Goal: Information Seeking & Learning: Learn about a topic

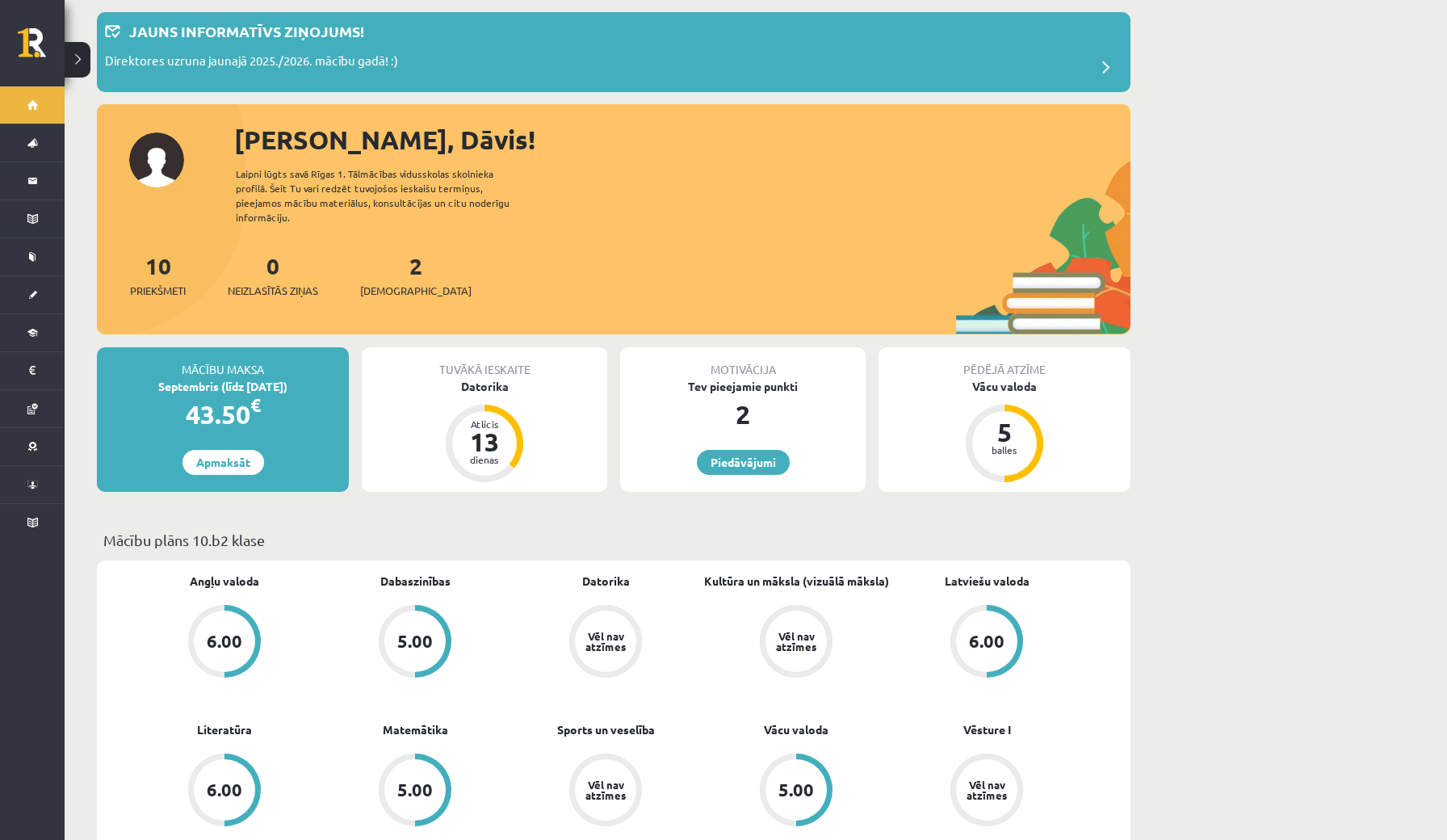
scroll to position [68, 0]
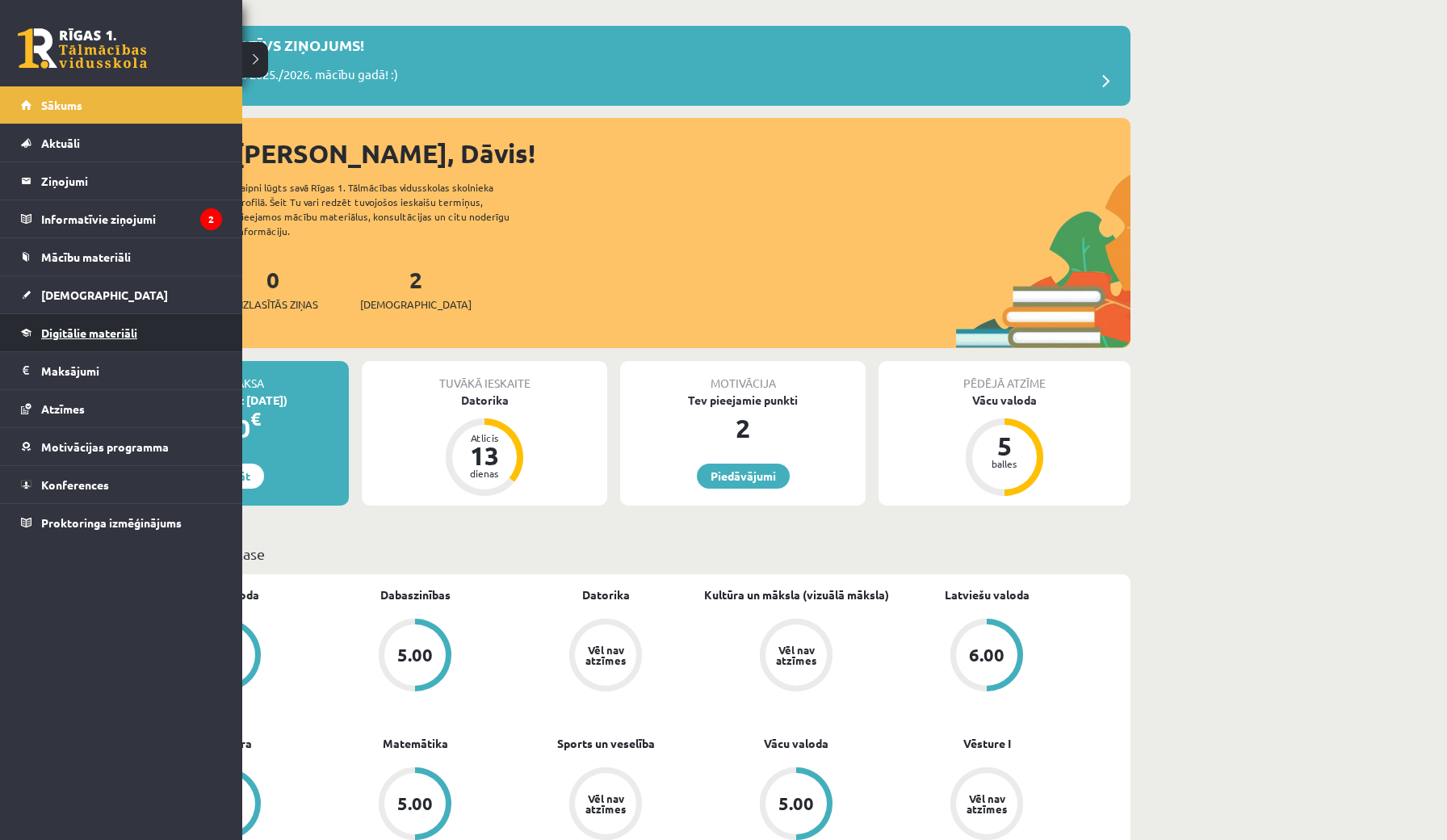
click at [110, 340] on link "Digitālie materiāli" at bounding box center [122, 332] width 201 height 37
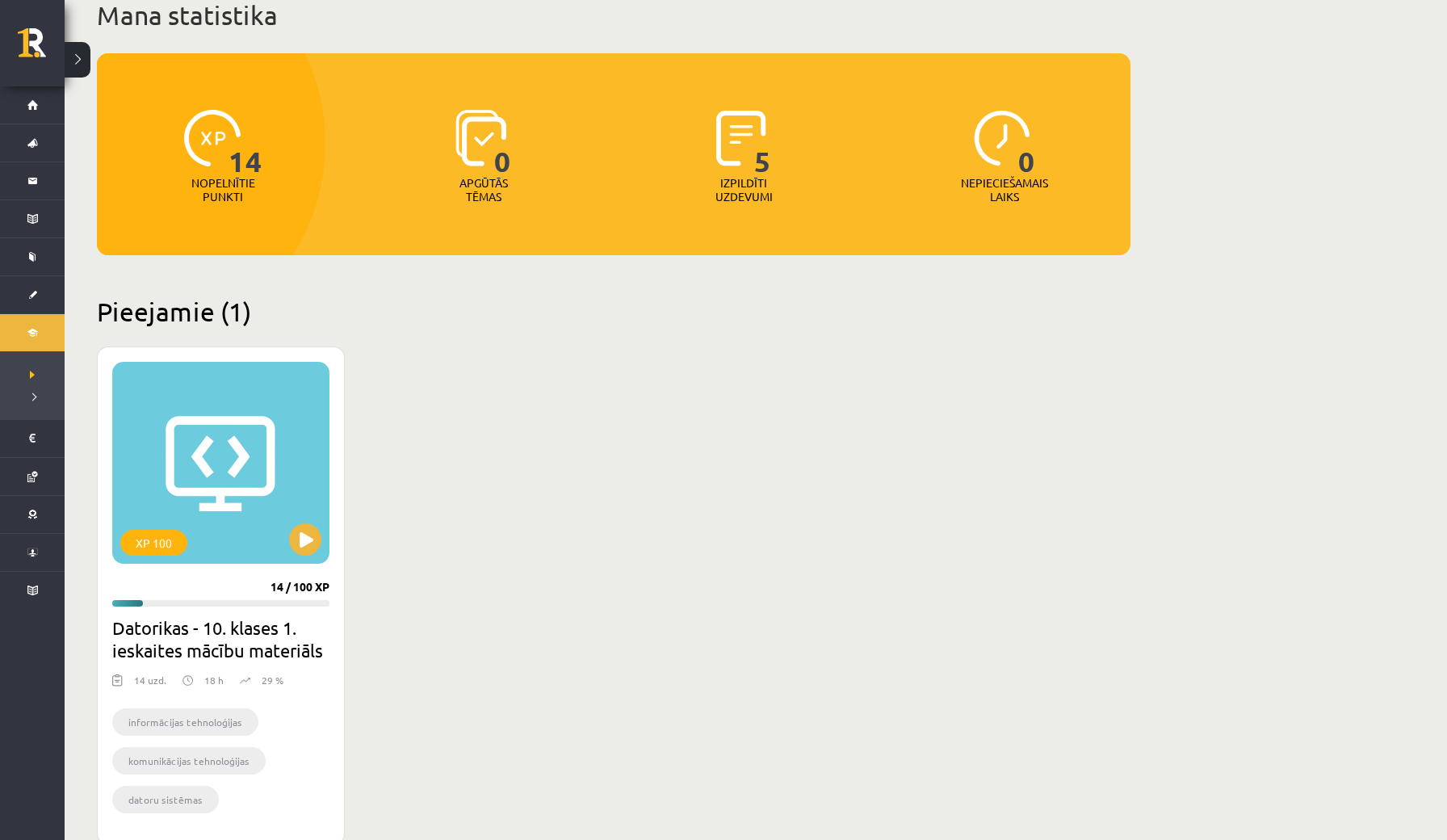
scroll to position [116, 0]
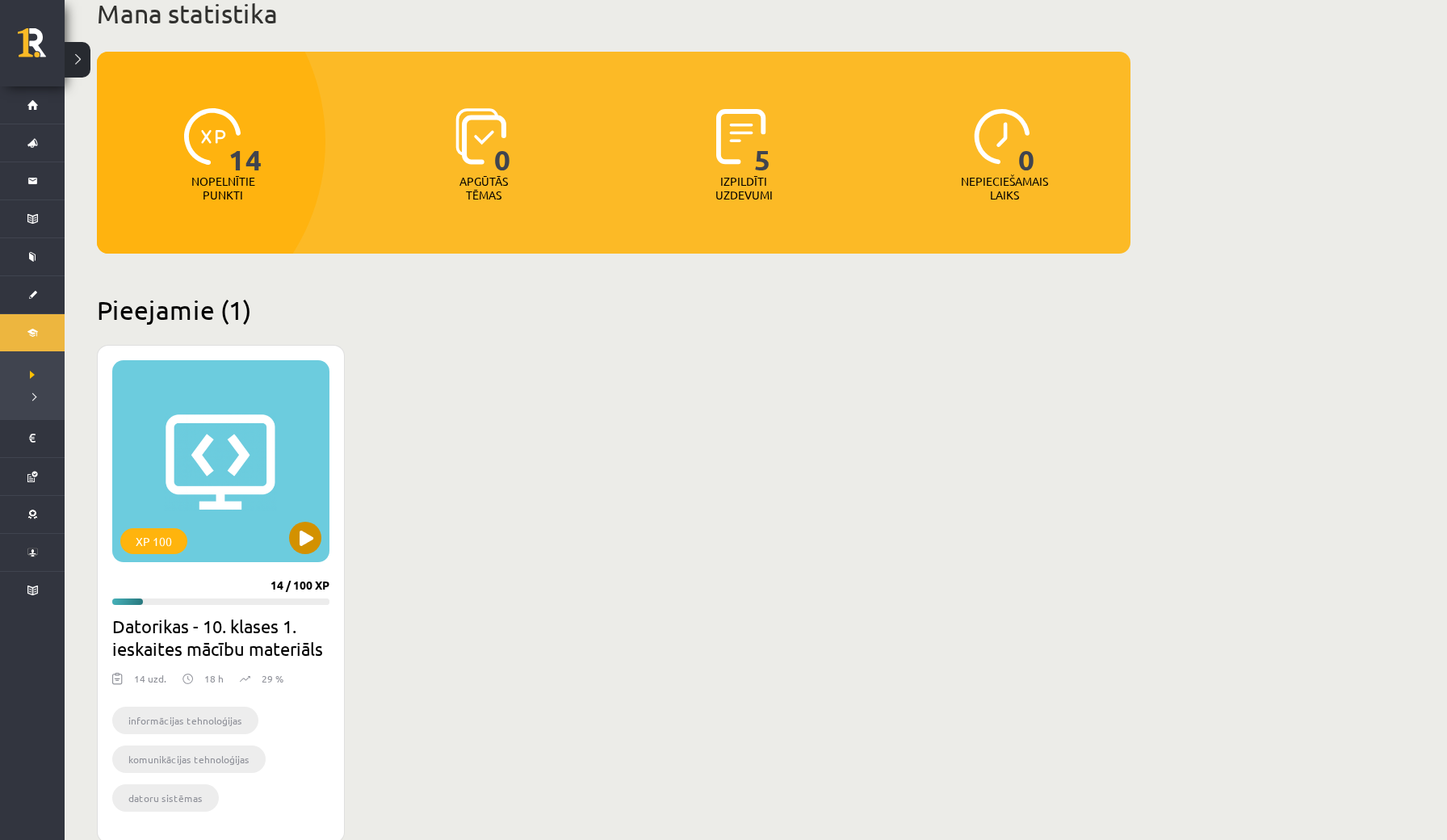
click at [307, 541] on button at bounding box center [305, 538] width 32 height 32
click at [252, 520] on div "XP 100" at bounding box center [220, 460] width 217 height 202
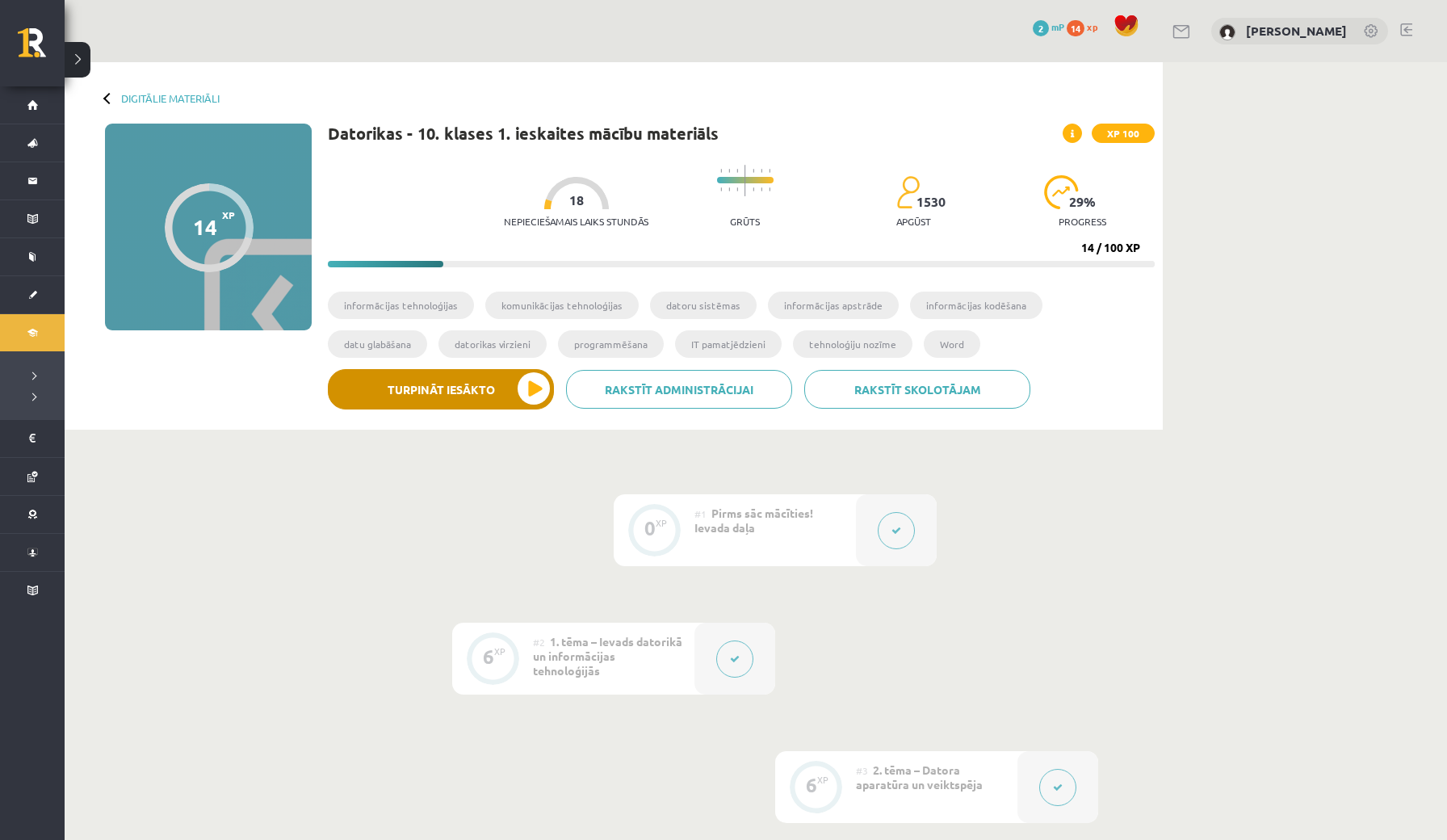
click at [488, 397] on button "Turpināt iesākto" at bounding box center [441, 388] width 226 height 40
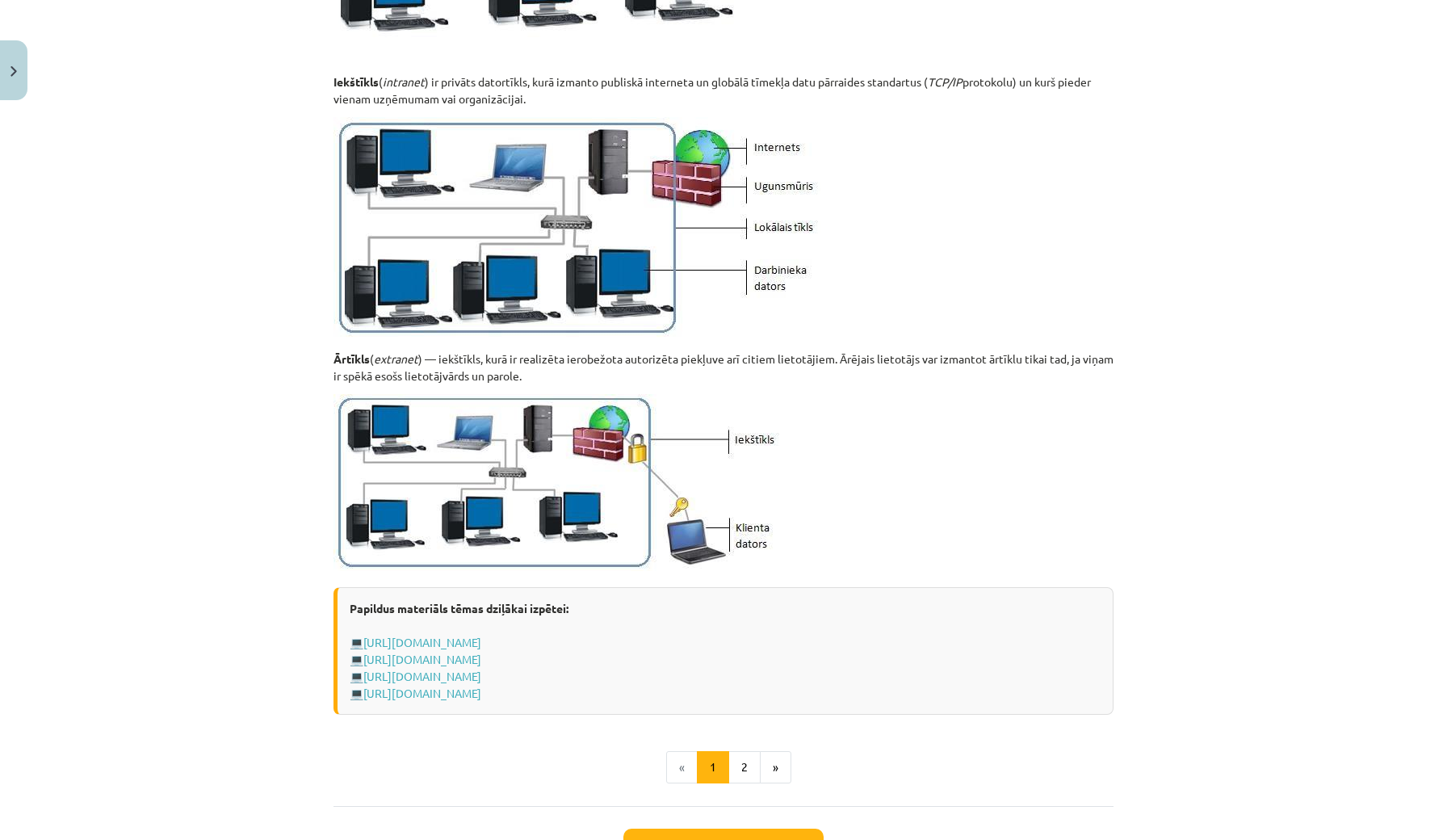
scroll to position [1604, 0]
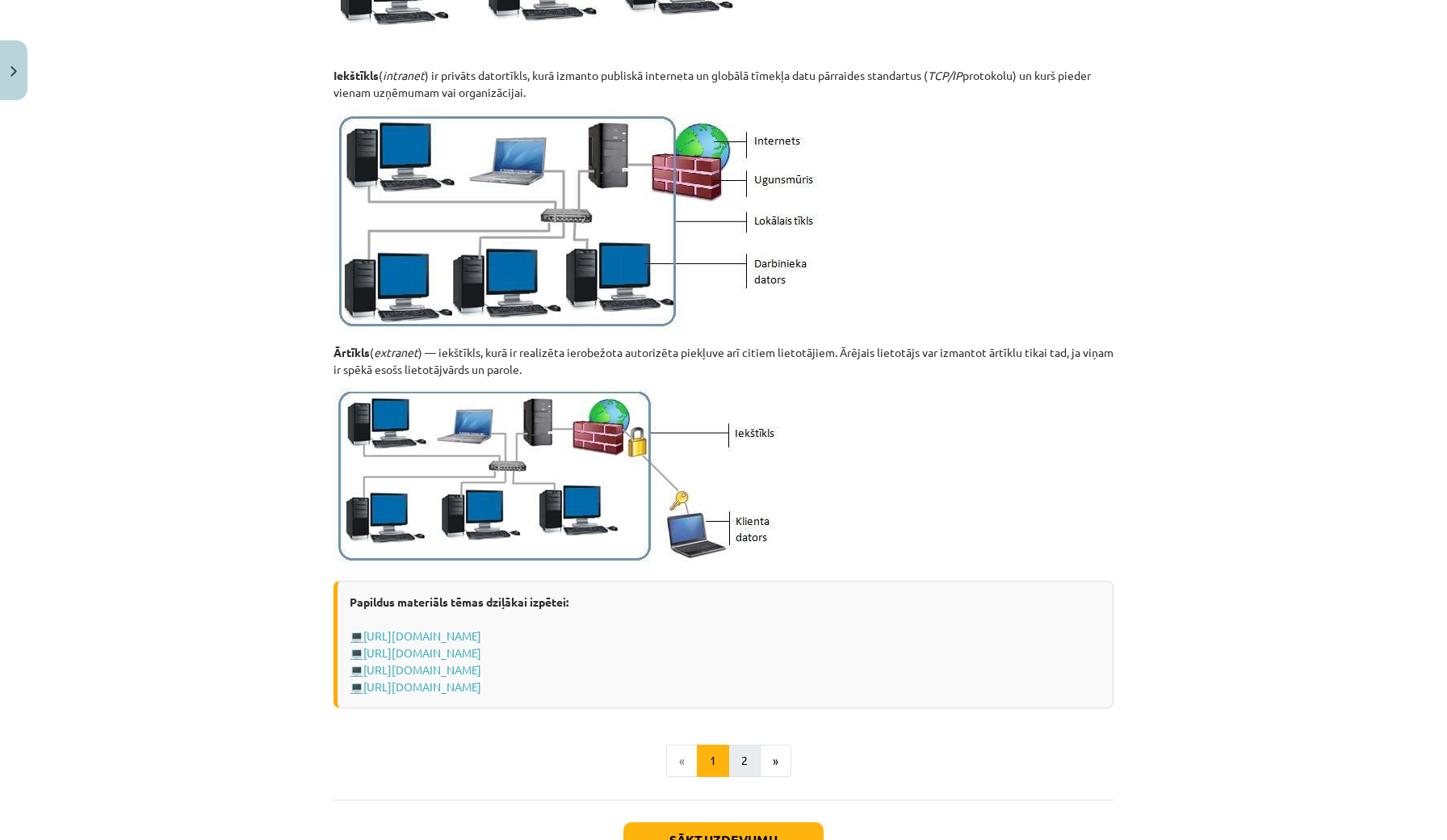
click at [742, 760] on button "2" at bounding box center [744, 761] width 32 height 32
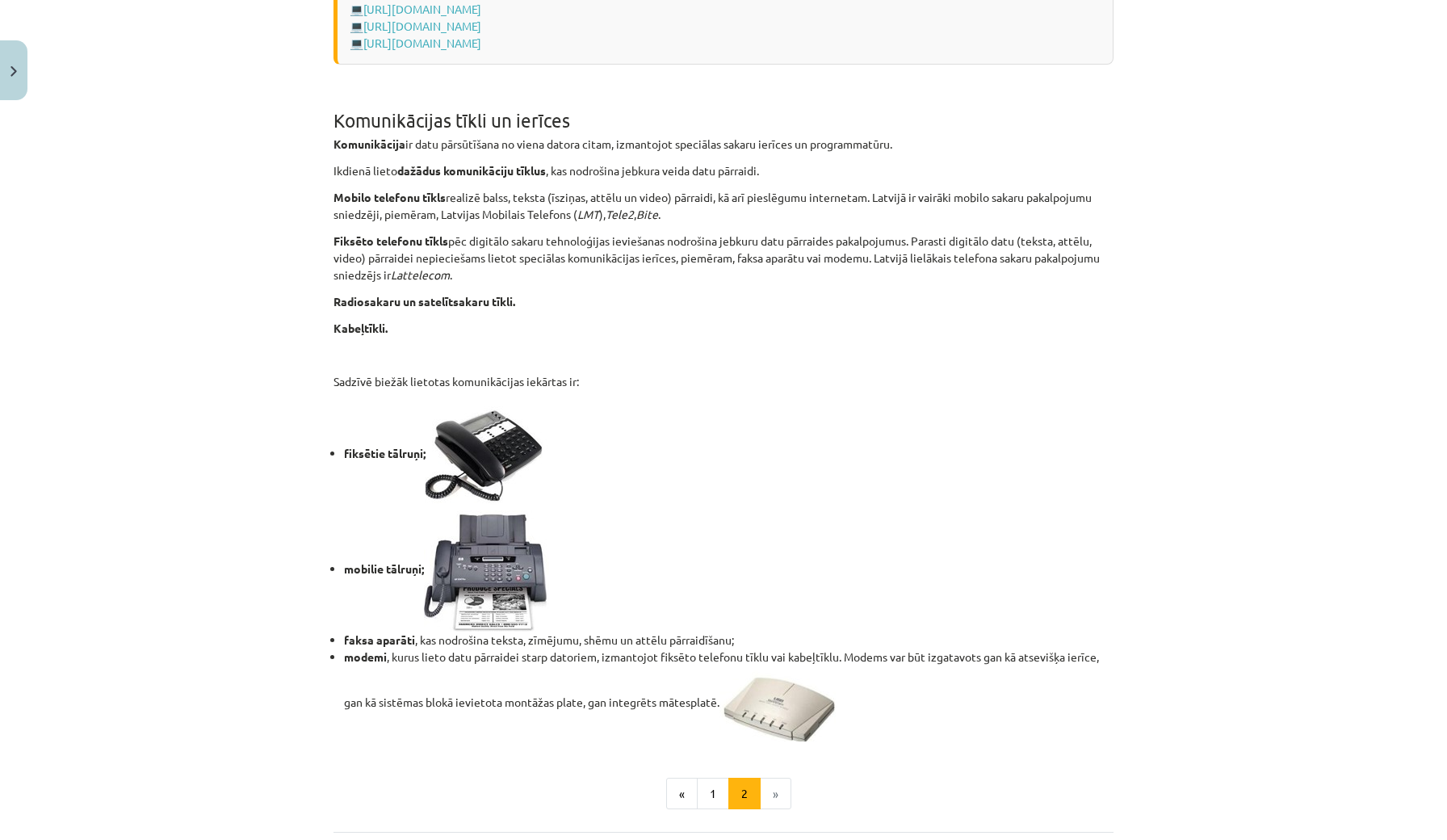
scroll to position [1006, 0]
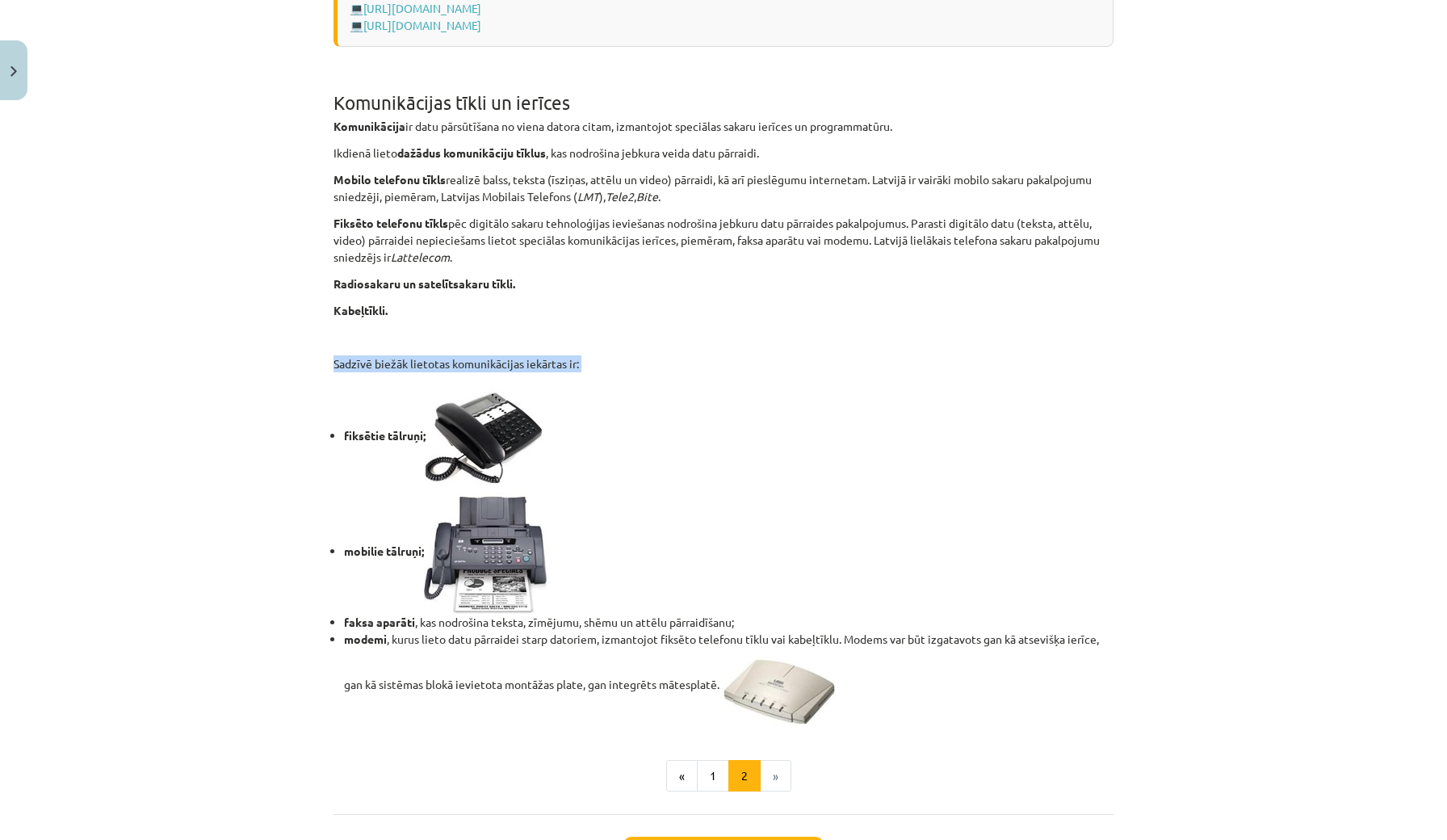
drag, startPoint x: 332, startPoint y: 363, endPoint x: 311, endPoint y: 428, distance: 68.3
click at [316, 428] on div "Mācību tēma: Datorikas - 10. klases 1. ieskaites mācību materiāls #5 4. tēma – …" at bounding box center [724, 420] width 1447 height 840
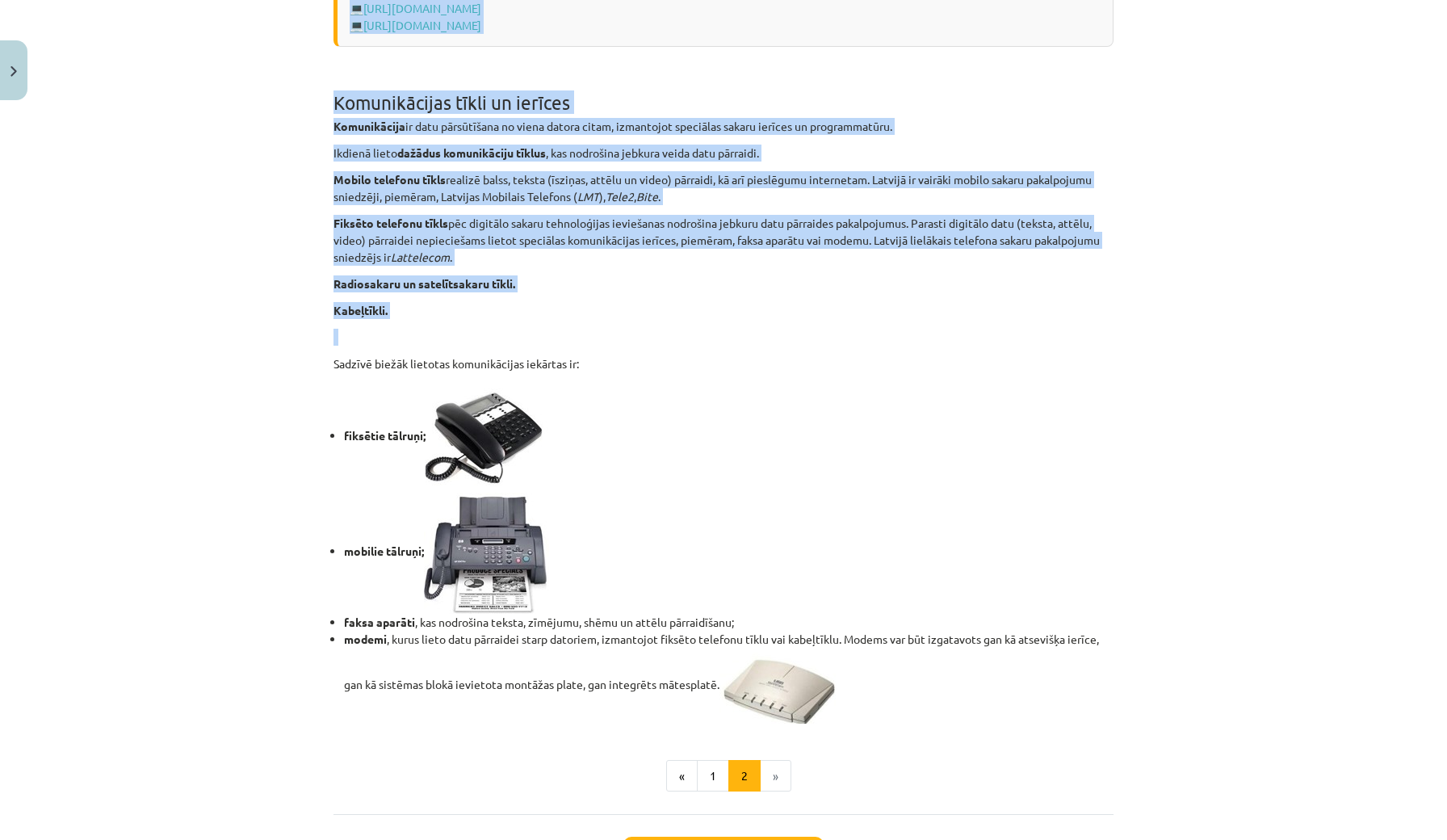
click at [276, 437] on div "Mācību tēma: Datorikas - 10. klases 1. ieskaites mācību materiāls #5 4. tēma – …" at bounding box center [724, 420] width 1447 height 840
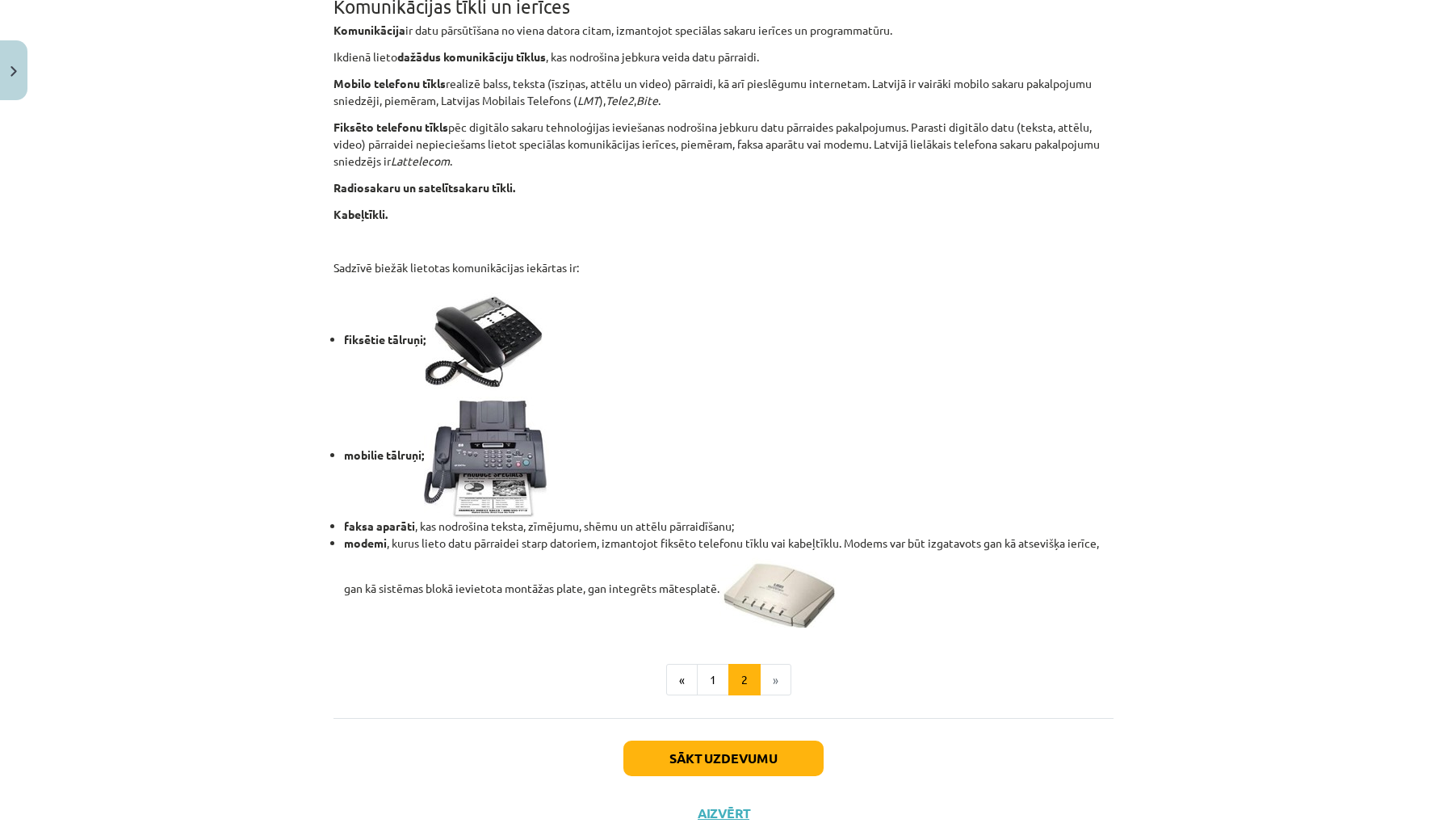
scroll to position [1106, 0]
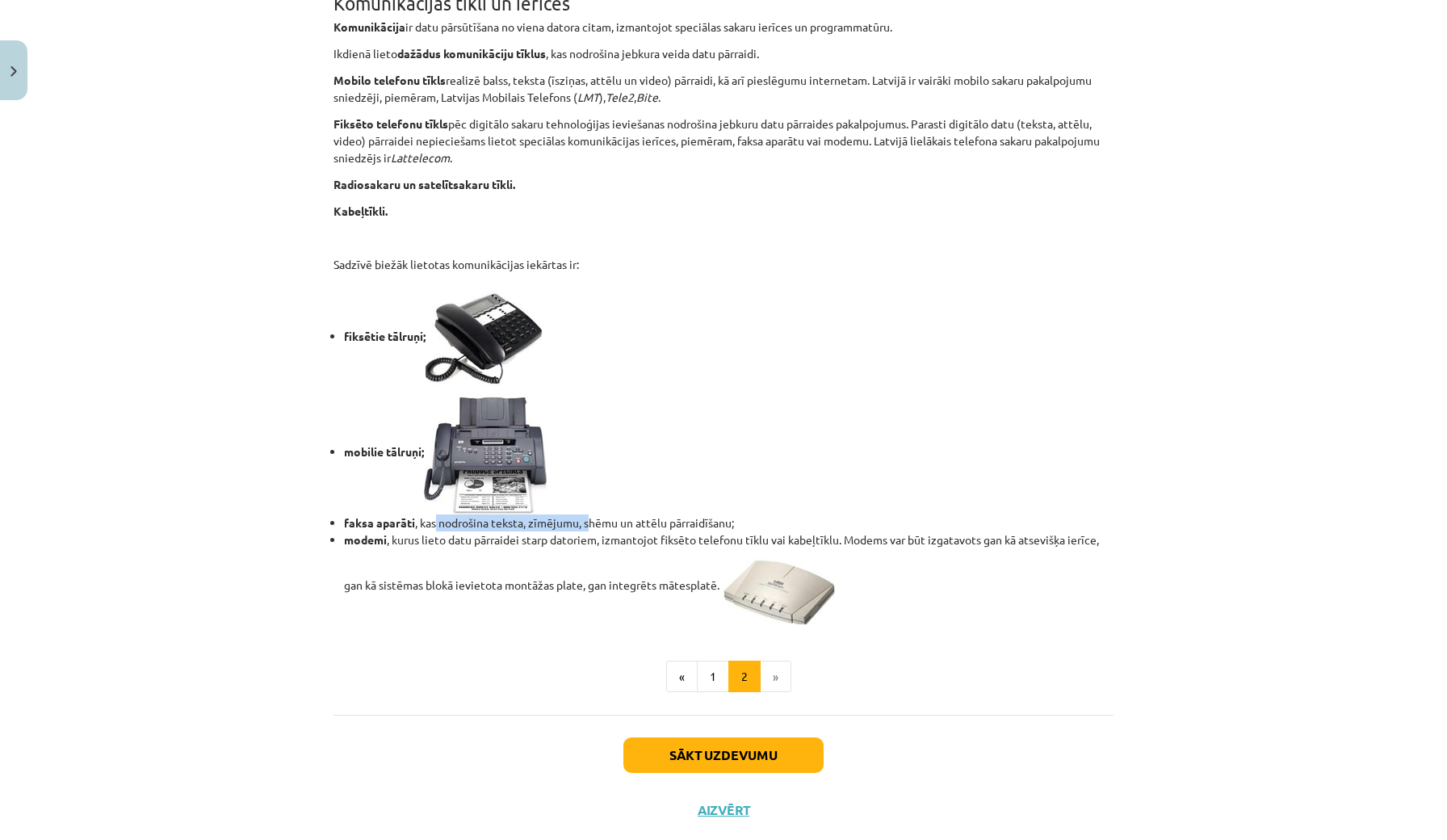
drag, startPoint x: 435, startPoint y: 520, endPoint x: 594, endPoint y: 515, distance: 159.1
click at [594, 515] on li "faksa aparāti , kas nodrošina teksta, zīmējumu, shēmu un attēlu pārraidīšanu;" at bounding box center [729, 523] width 770 height 17
click at [460, 601] on li "modemi , kurus lieto datu pārraidei starp datoriem, izmantojot fiksēto telefonu…" at bounding box center [729, 578] width 770 height 92
drag, startPoint x: 404, startPoint y: 542, endPoint x: 577, endPoint y: 534, distance: 173.2
click at [577, 534] on li "modemi , kurus lieto datu pārraidei starp datoriem, izmantojot fiksēto telefonu…" at bounding box center [729, 578] width 770 height 92
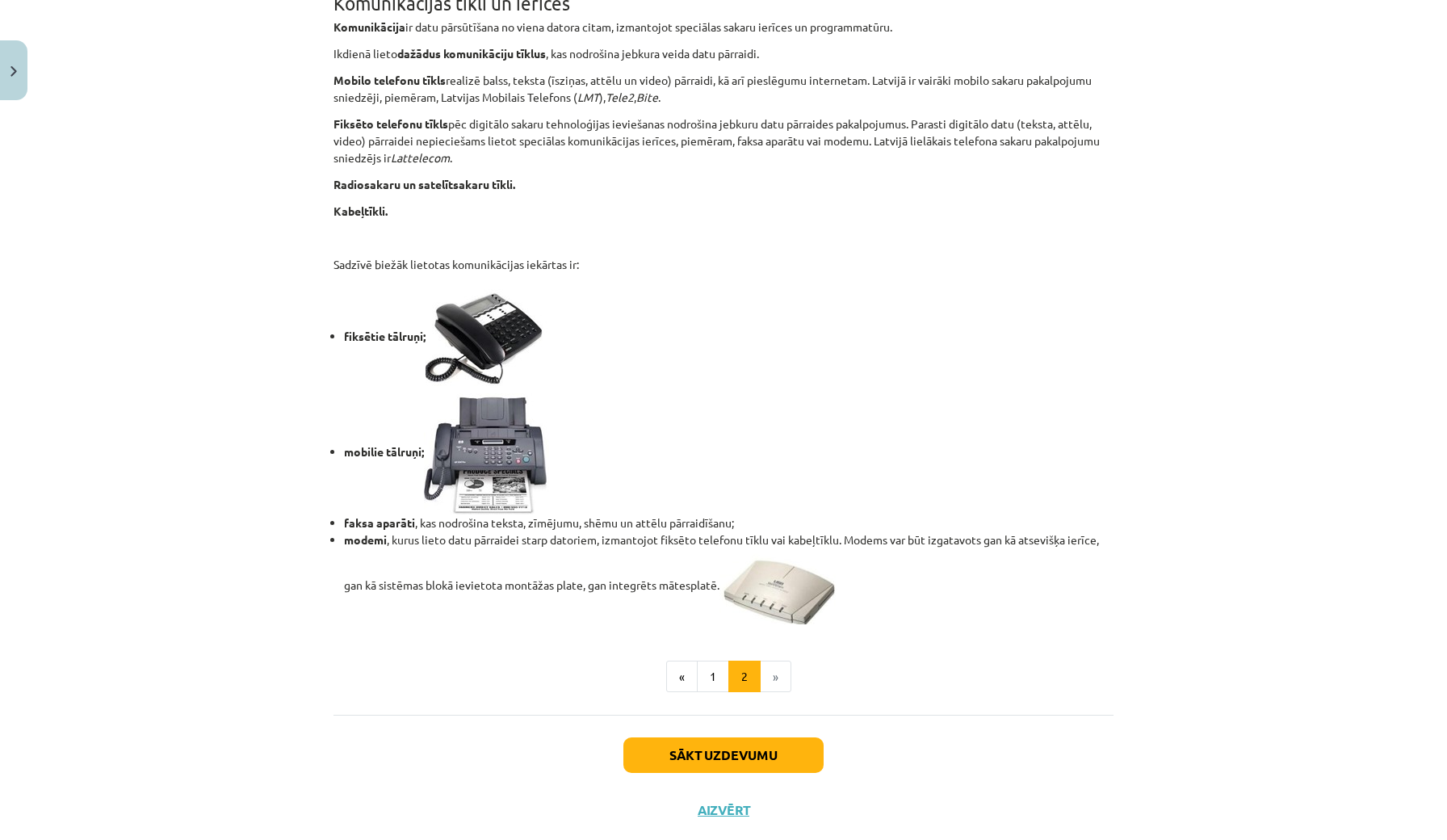
click at [555, 551] on li "modemi , kurus lieto datu pārraidei starp datoriem, izmantojot fiksēto telefonu…" at bounding box center [729, 578] width 770 height 92
click at [708, 674] on button "1" at bounding box center [713, 676] width 32 height 32
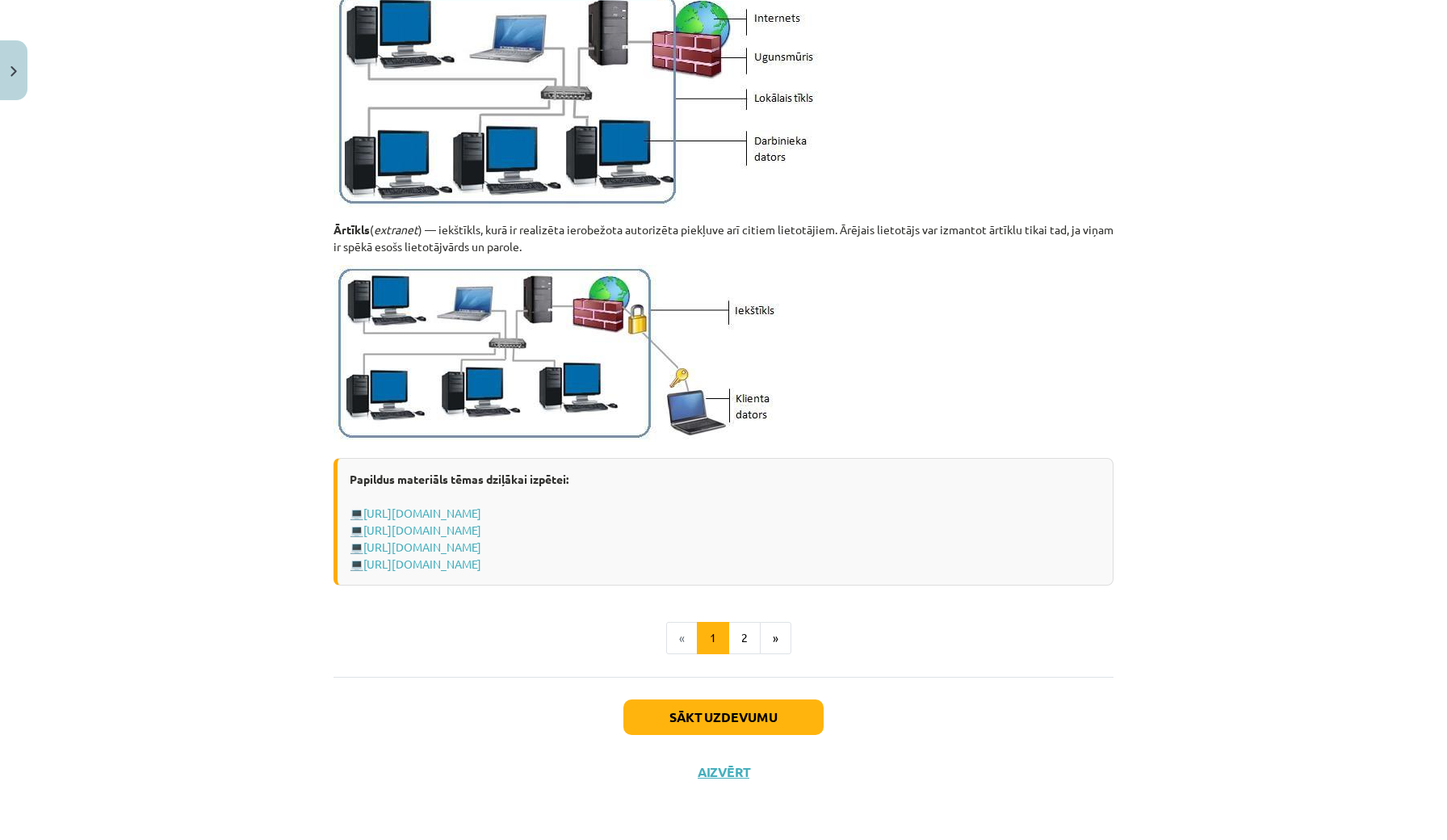
scroll to position [1726, 0]
click at [714, 715] on button "Sākt uzdevumu" at bounding box center [723, 718] width 200 height 36
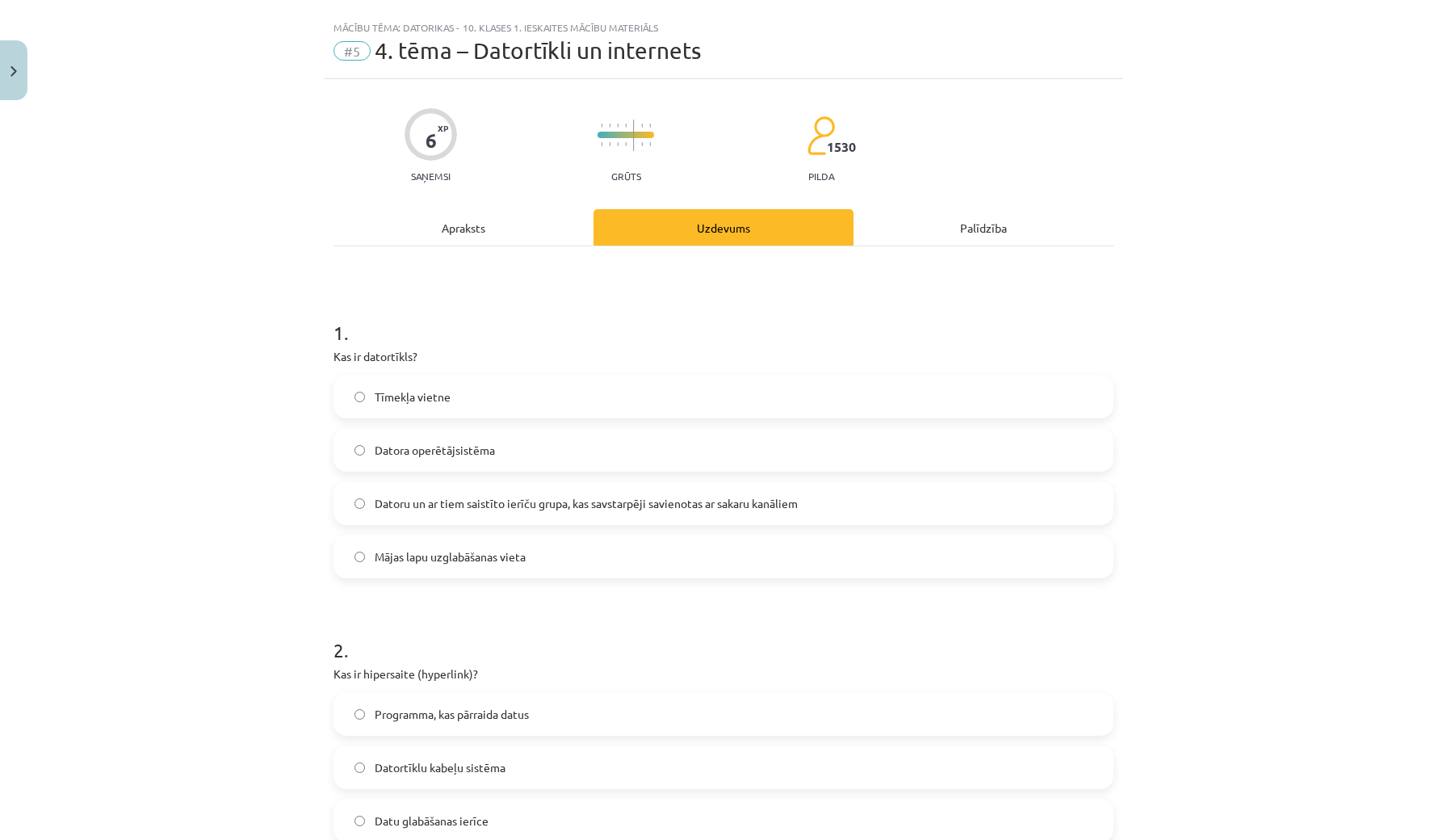
scroll to position [36, 0]
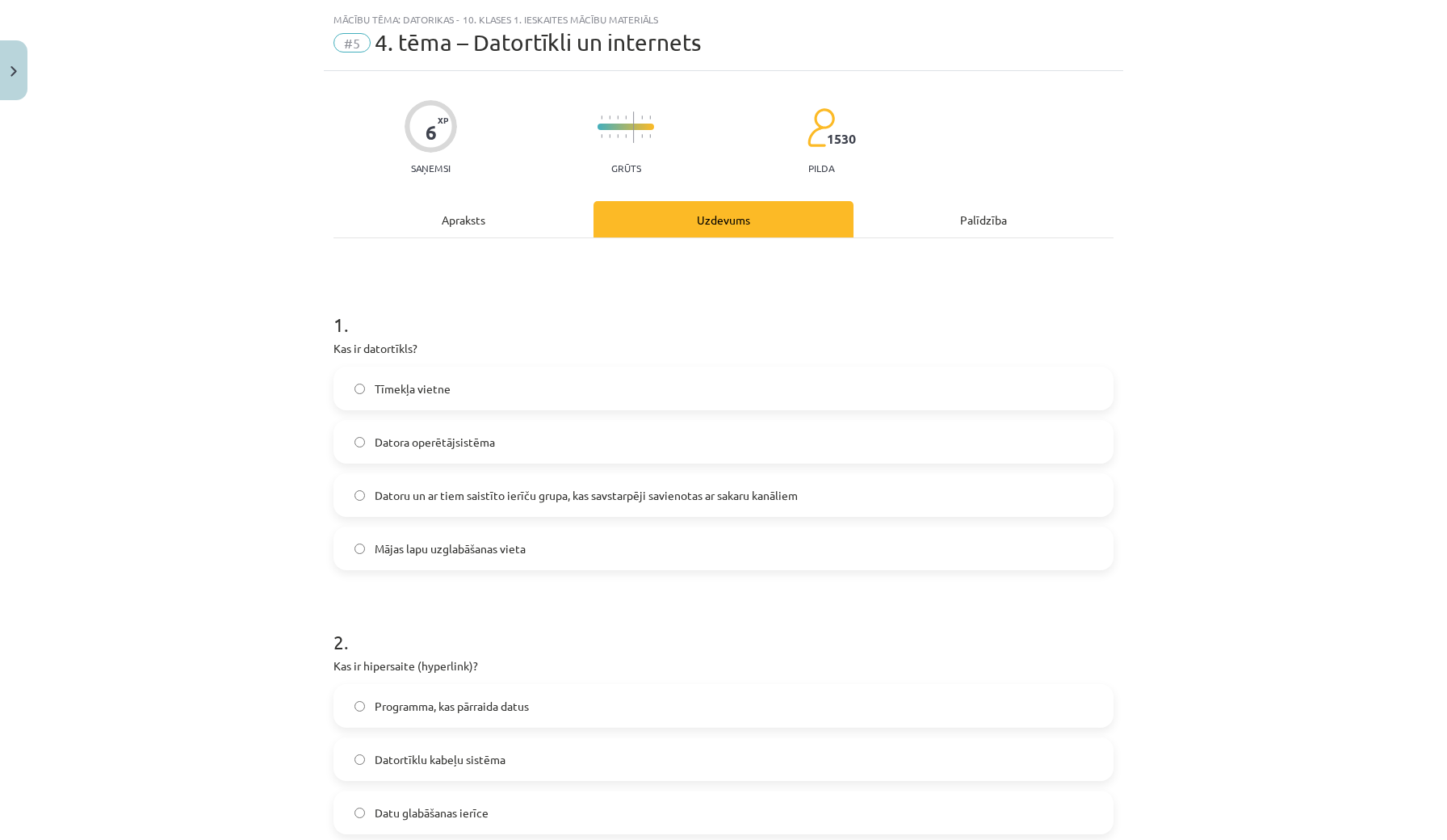
click at [493, 389] on label "Tīmekļa vietne" at bounding box center [724, 388] width 777 height 40
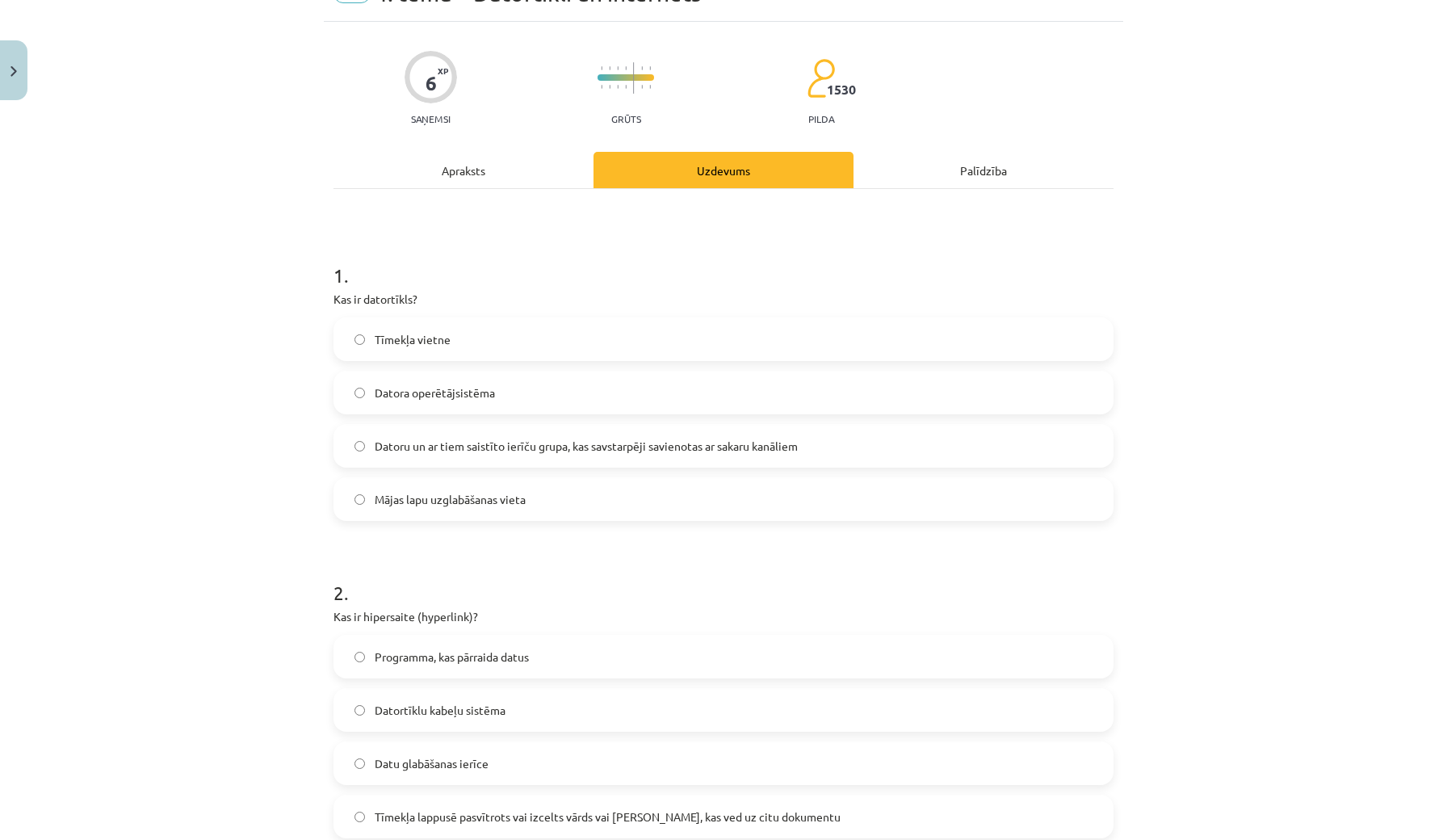
scroll to position [87, 0]
click at [525, 445] on span "Datoru un ar tiem saistīto ierīču grupa, kas savstarpēji savienotas ar sakaru k…" at bounding box center [587, 444] width 423 height 17
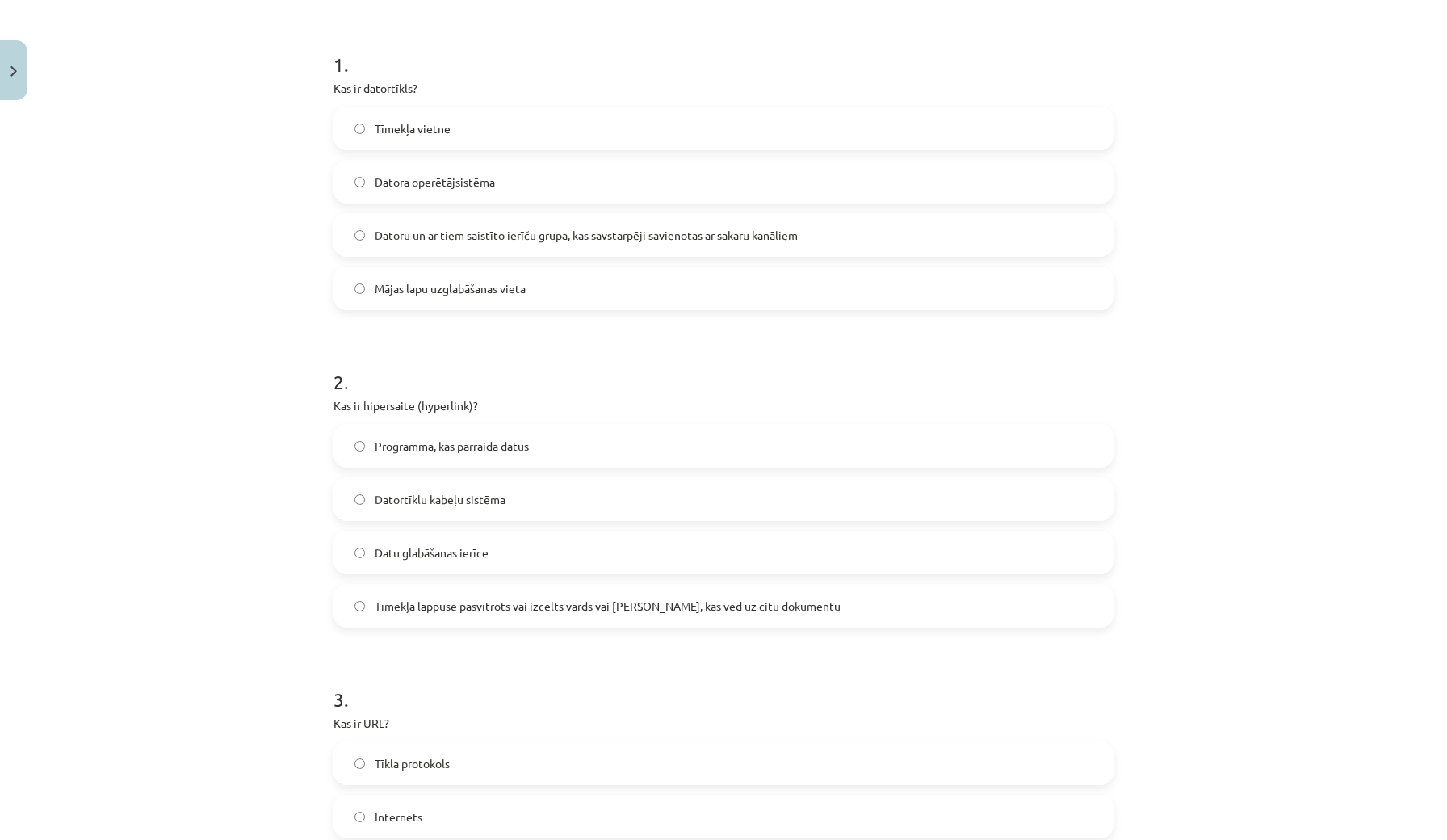
scroll to position [302, 0]
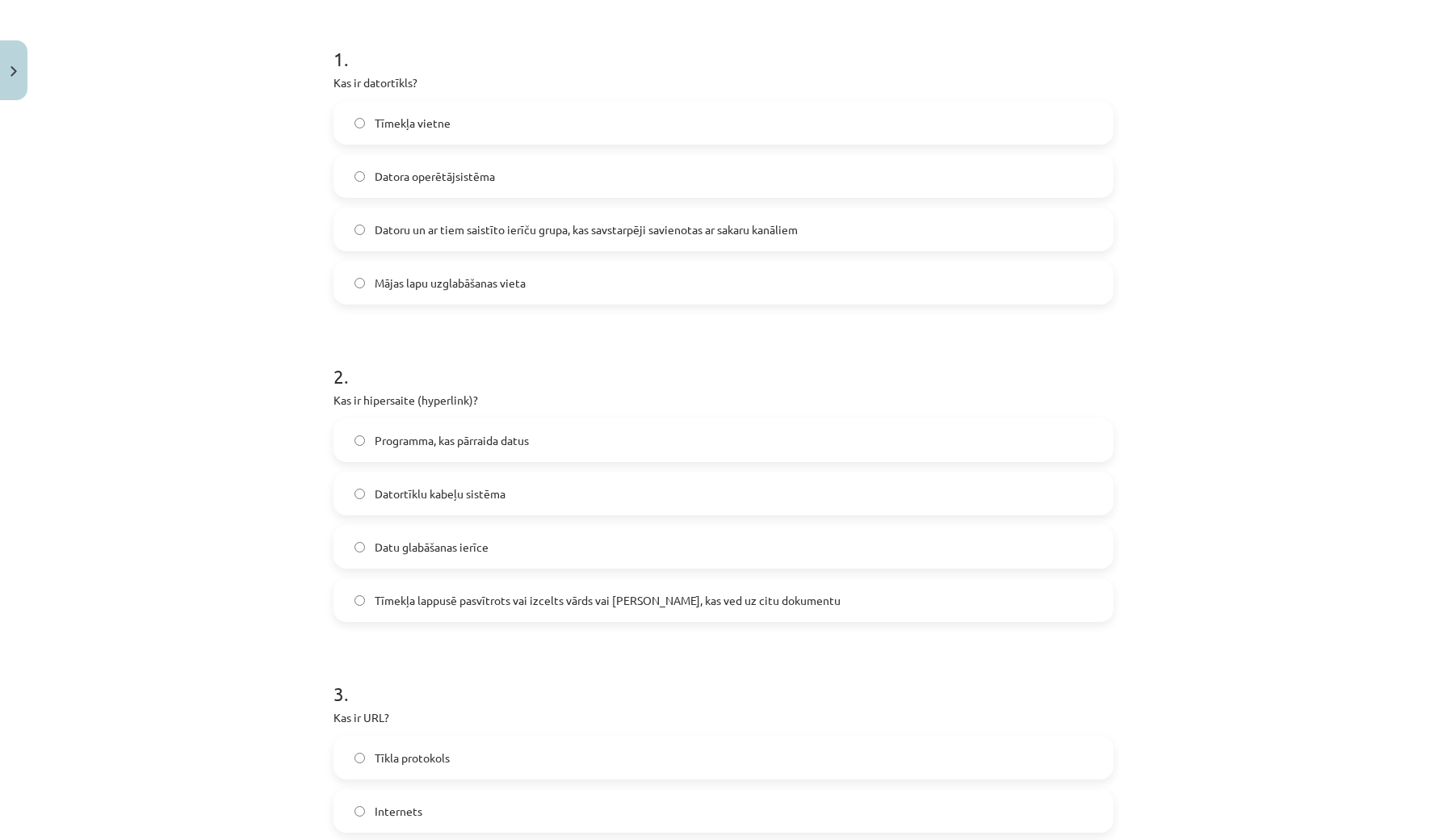
click at [396, 606] on span "Tīmekļa lappusē pasvītrots vai izcelts vārds vai frāze, kas ved uz citu dokumen…" at bounding box center [608, 600] width 466 height 17
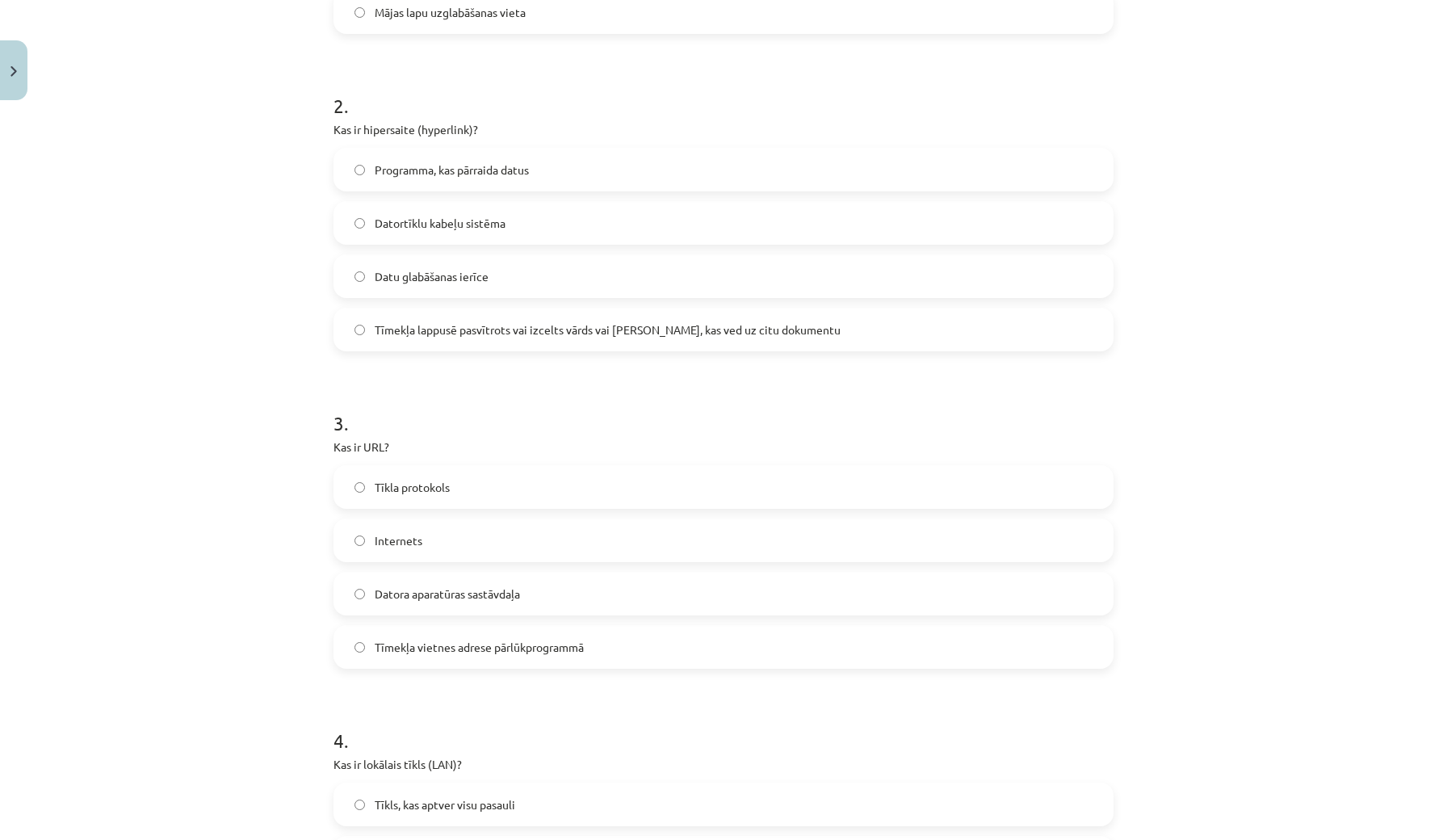
scroll to position [588, 0]
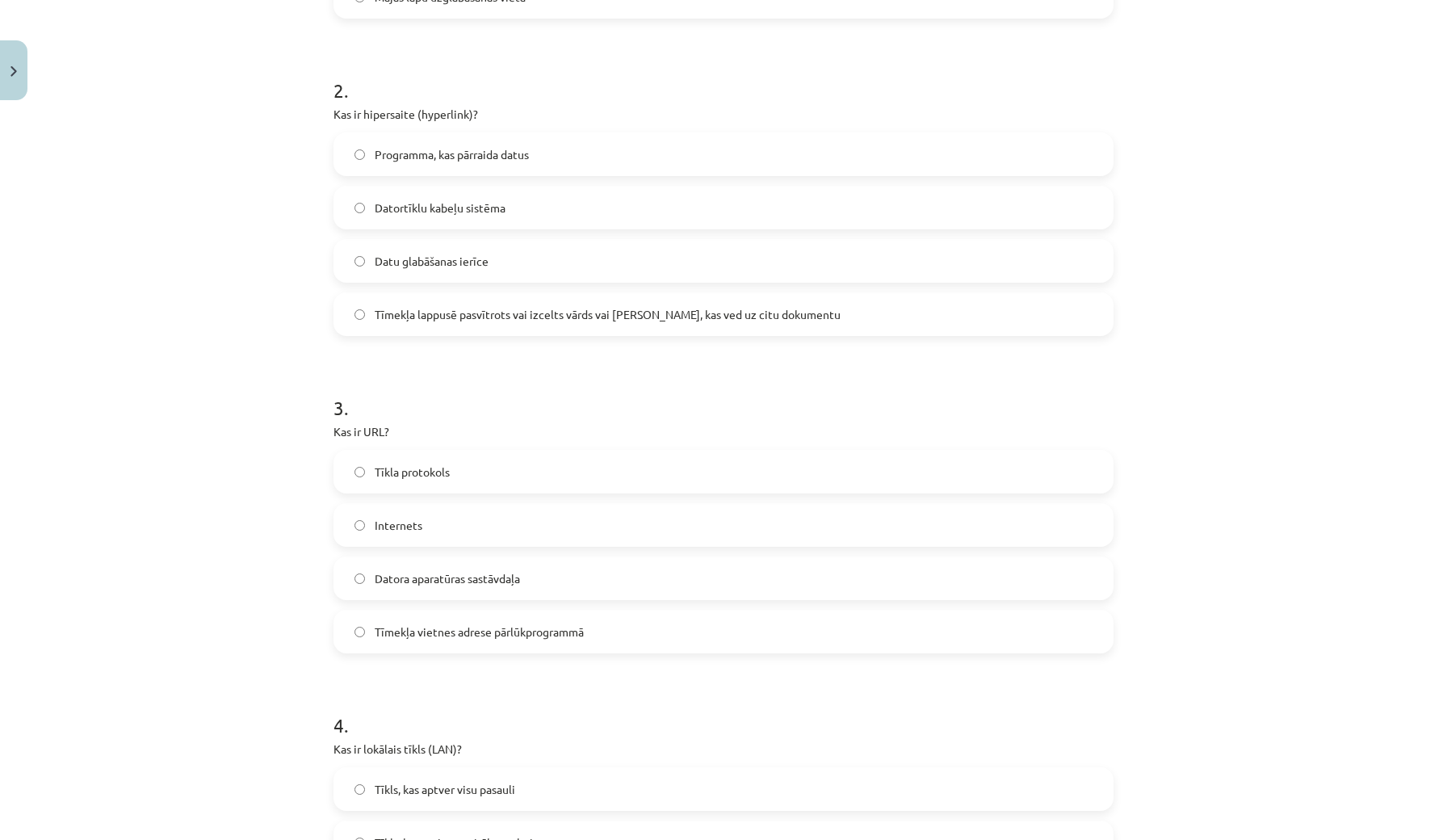
click at [511, 638] on span "Tīmekļa vietnes adrese pārlūkprogrammā" at bounding box center [479, 631] width 209 height 17
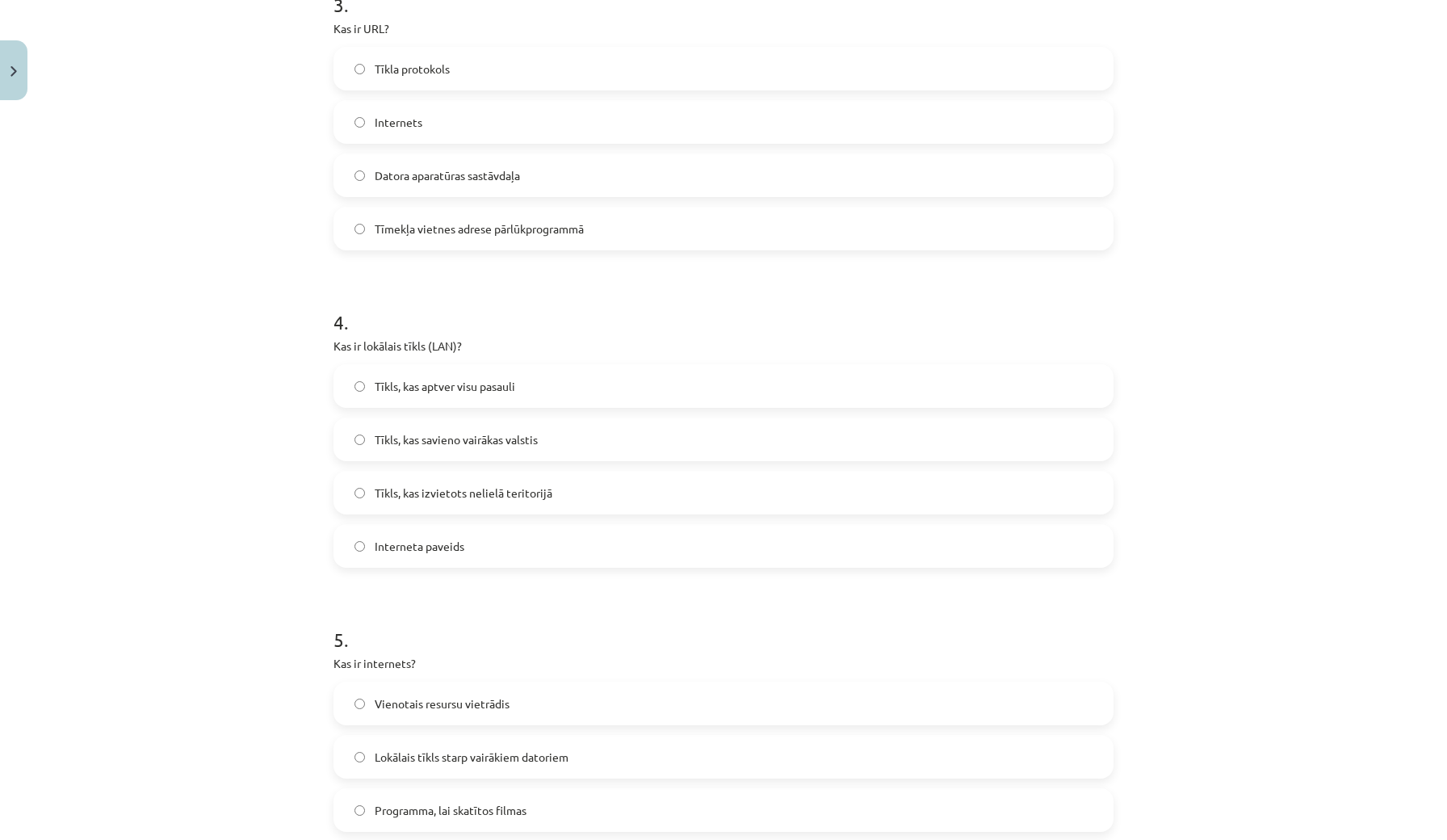
scroll to position [995, 0]
click at [511, 485] on span "Tīkls, kas izvietots nelielā teritorijā" at bounding box center [464, 489] width 178 height 17
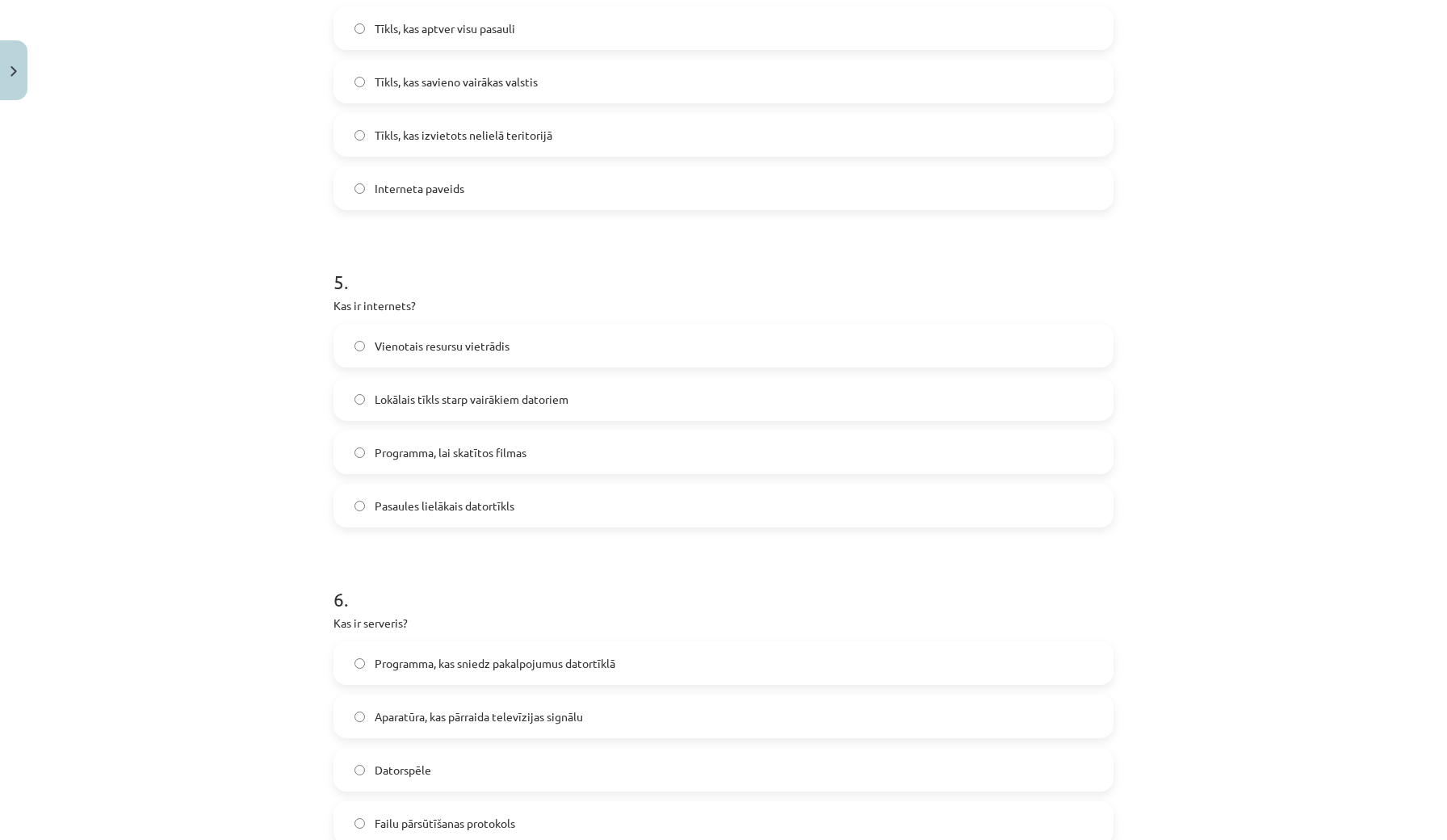
scroll to position [1372, 0]
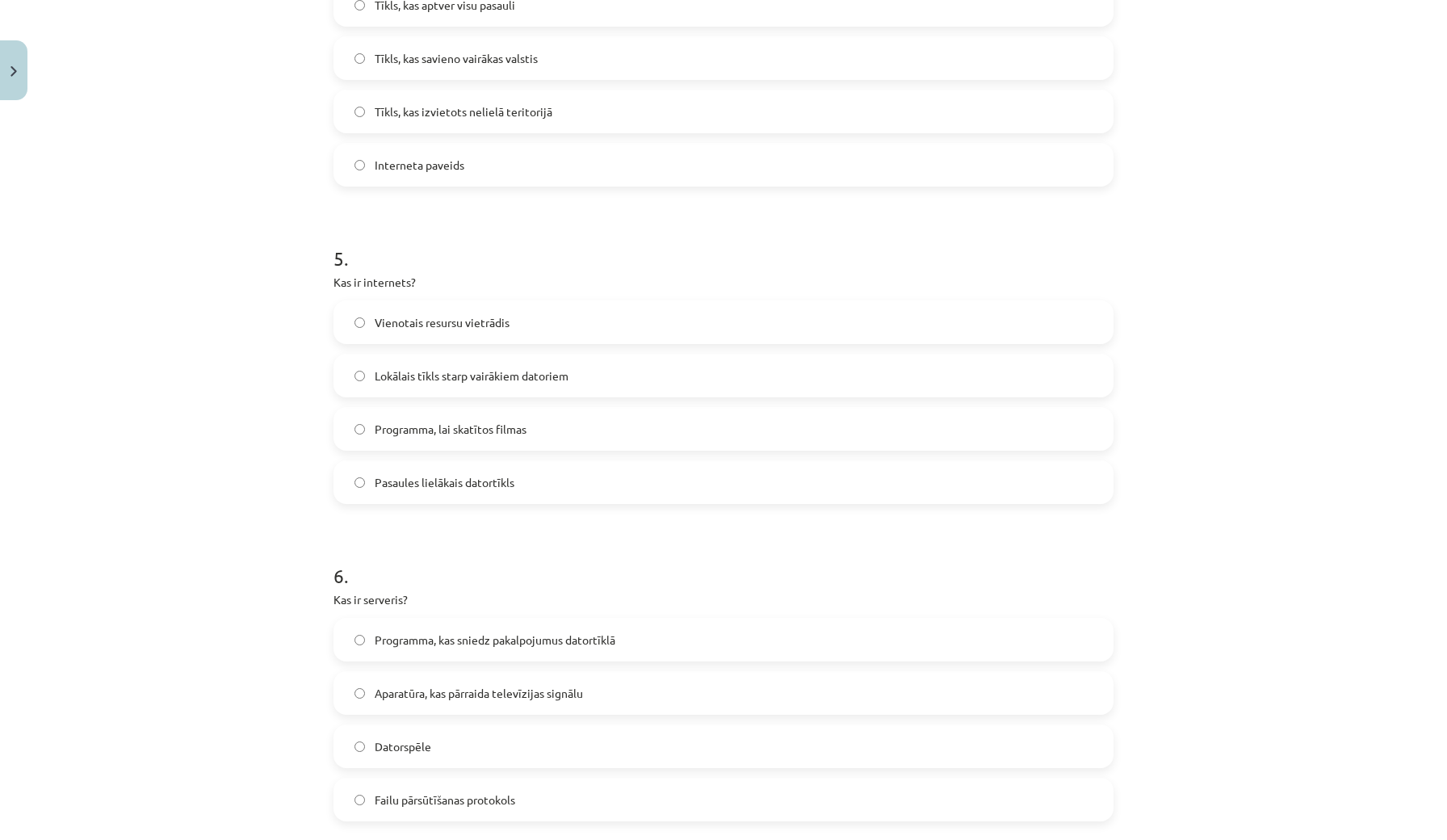
click at [535, 483] on label "Pasaules lielākais datortīkls" at bounding box center [724, 482] width 777 height 40
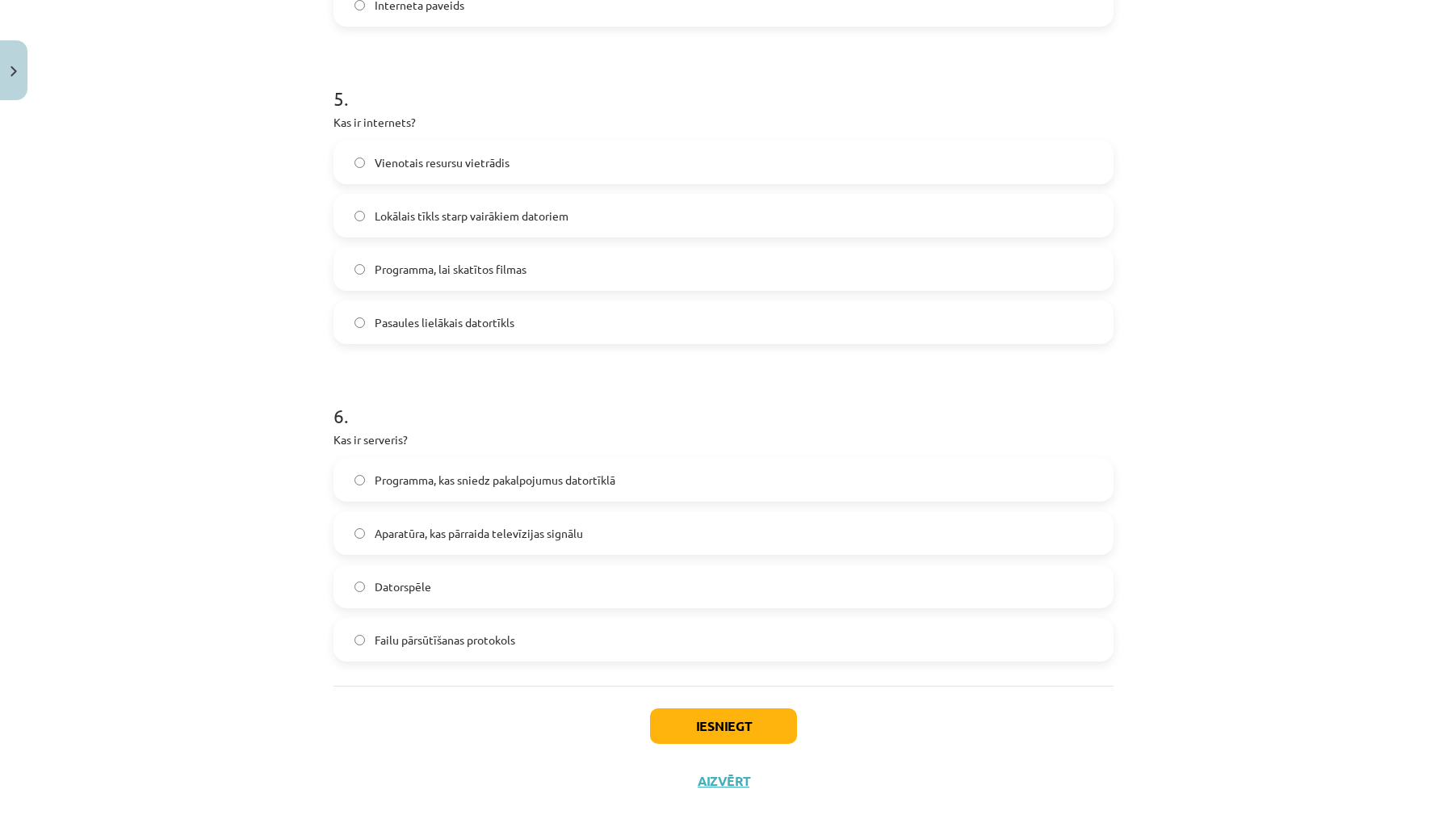
scroll to position [1534, 0]
click at [556, 481] on span "Programma, kas sniedz pakalpojumus datortīklā" at bounding box center [495, 477] width 241 height 17
click at [704, 720] on button "Iesniegt" at bounding box center [723, 724] width 147 height 36
click at [724, 780] on button "Aizvērt" at bounding box center [724, 779] width 61 height 16
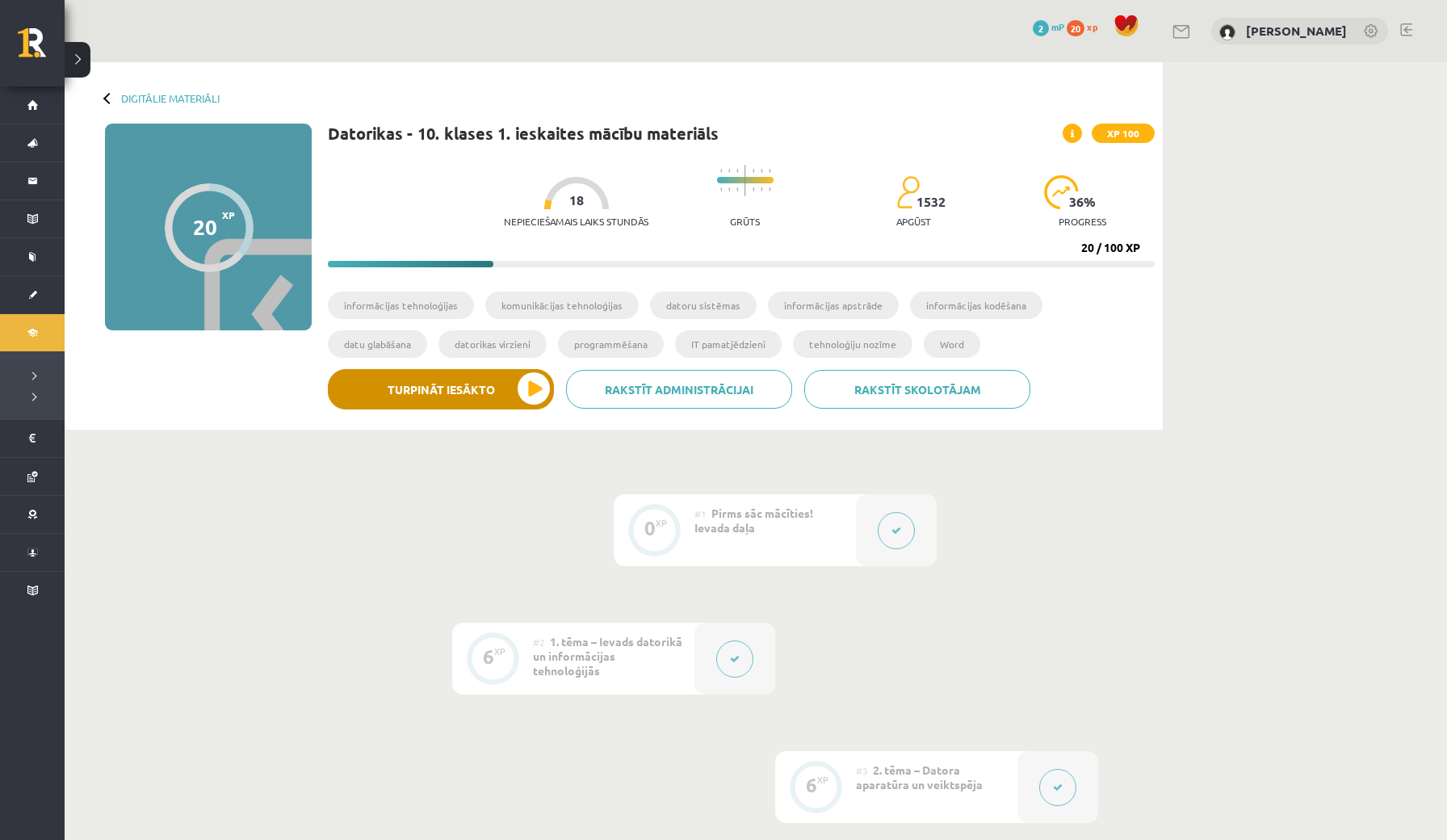
click at [508, 384] on button "Turpināt iesākto" at bounding box center [441, 388] width 226 height 40
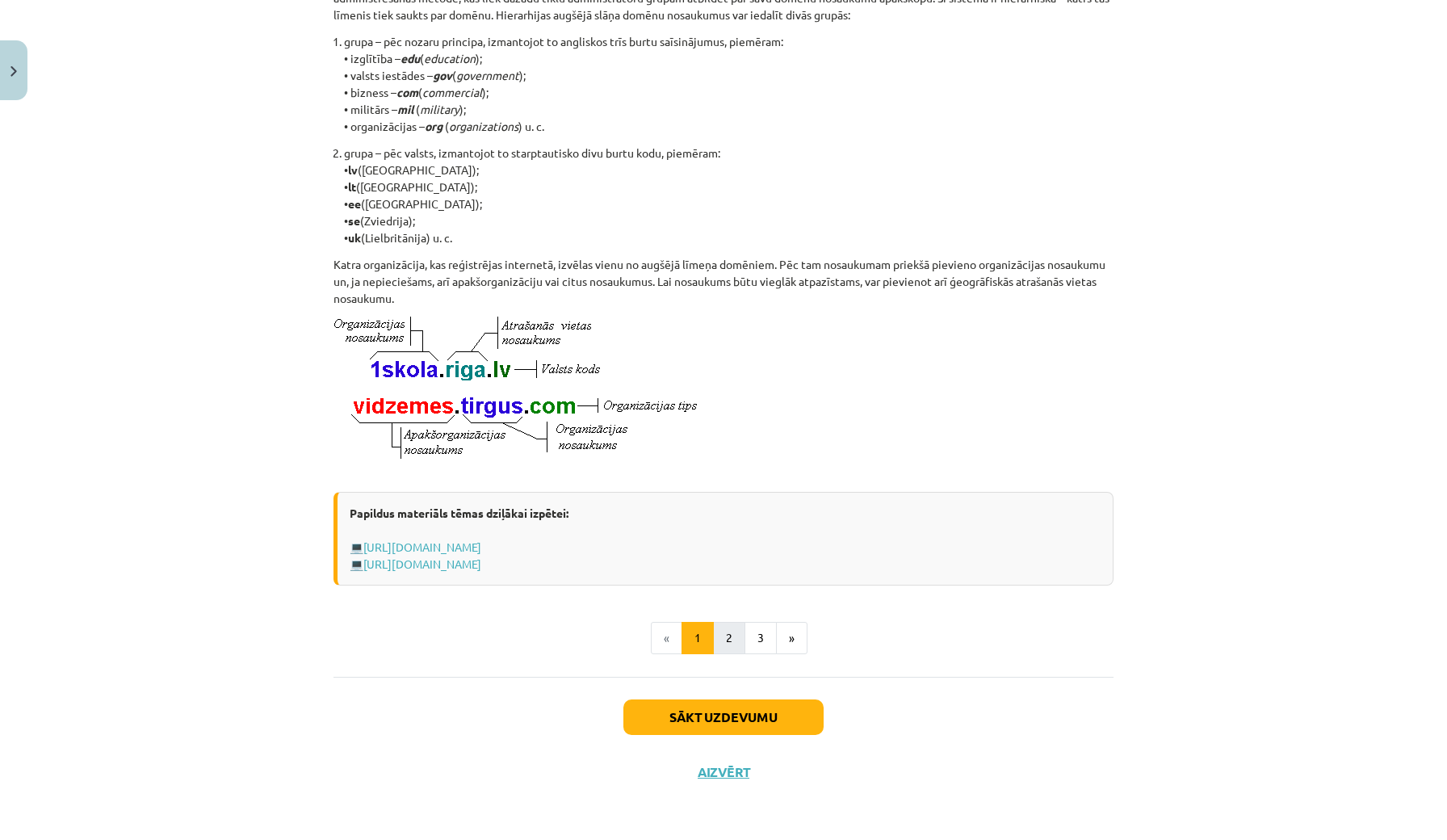
click at [726, 640] on button "2" at bounding box center [729, 638] width 32 height 32
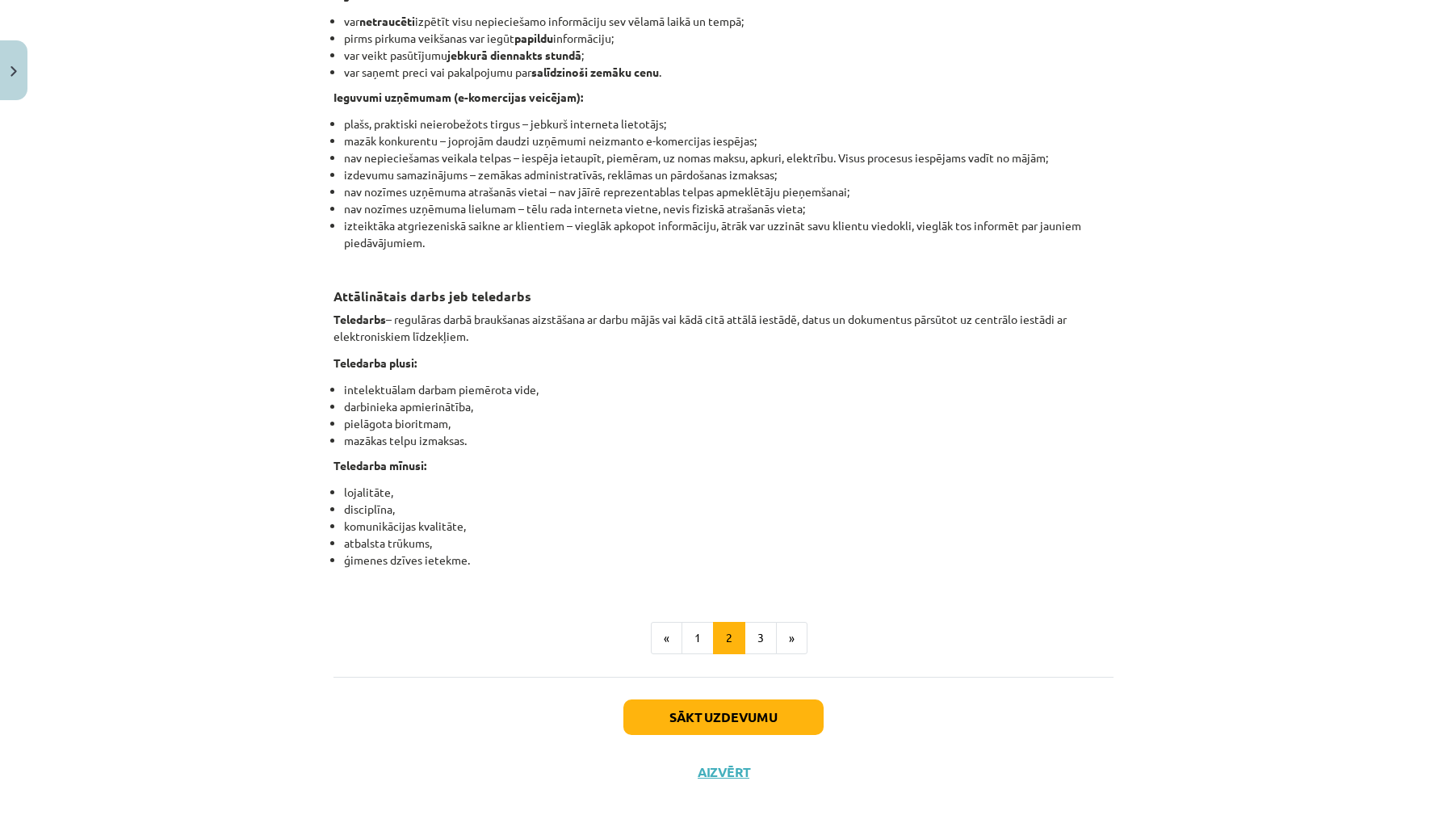
scroll to position [2369, 0]
click at [763, 635] on button "3" at bounding box center [761, 638] width 32 height 32
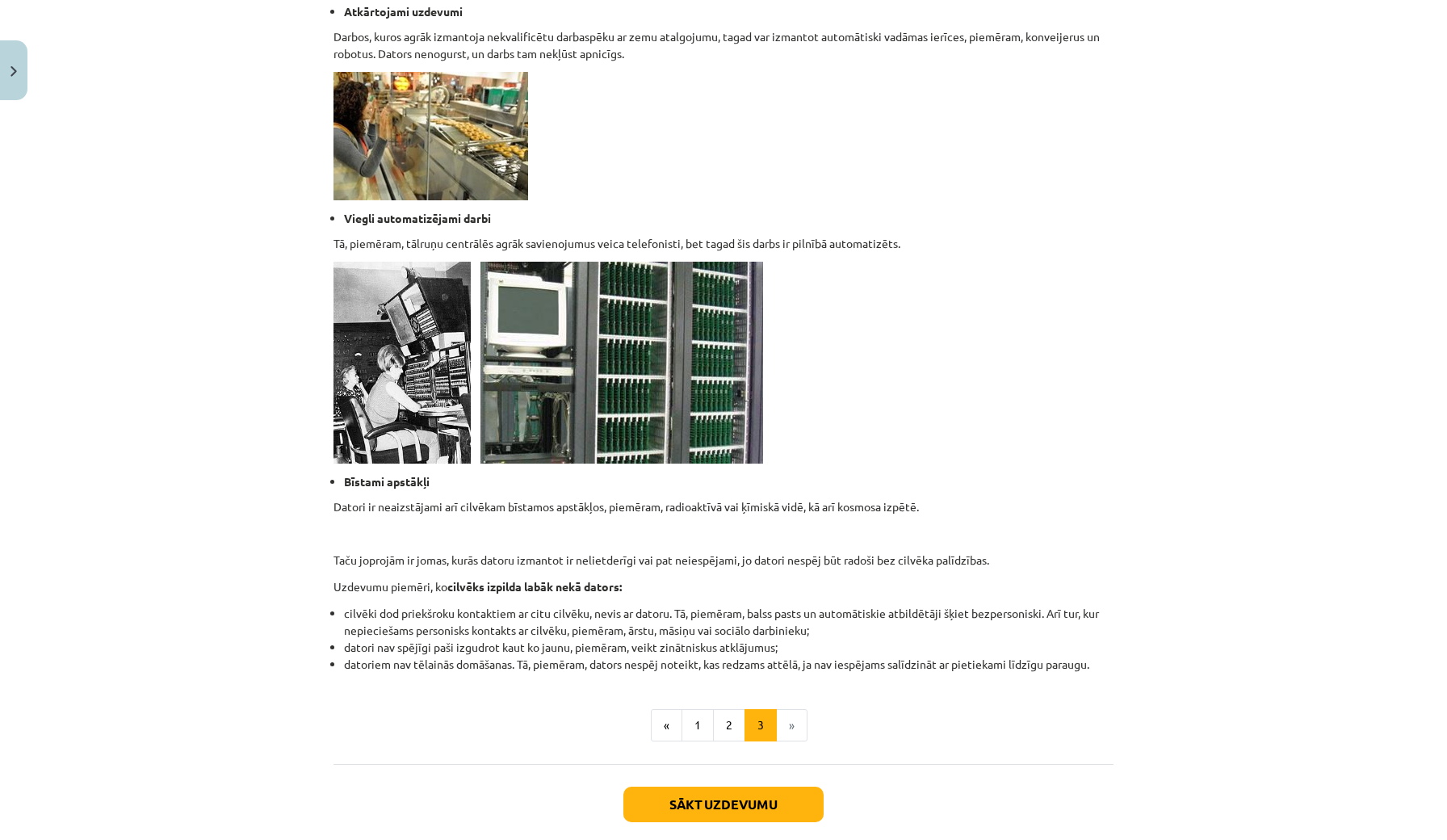
scroll to position [1266, 0]
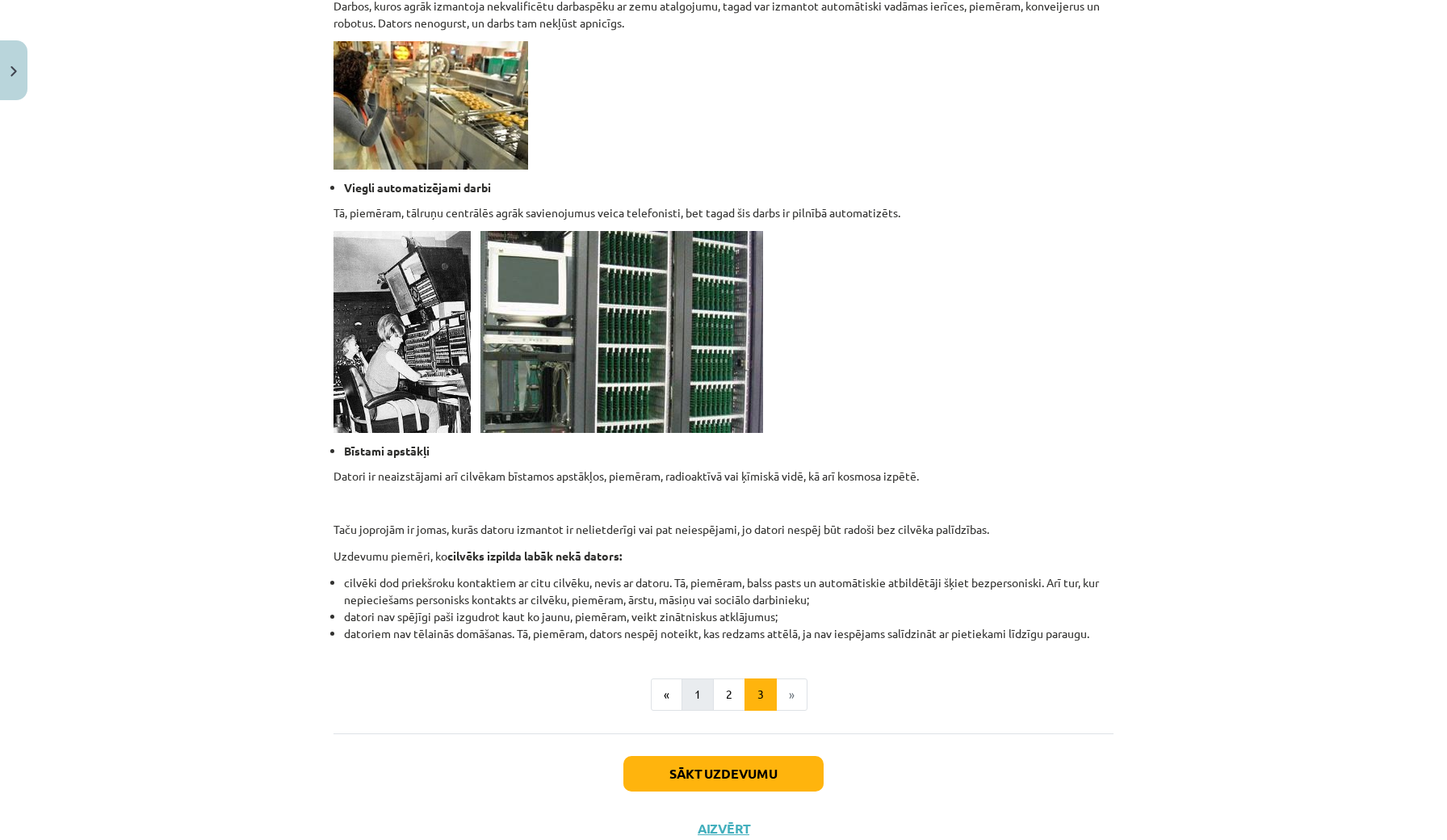
click at [700, 702] on button "1" at bounding box center [698, 694] width 32 height 32
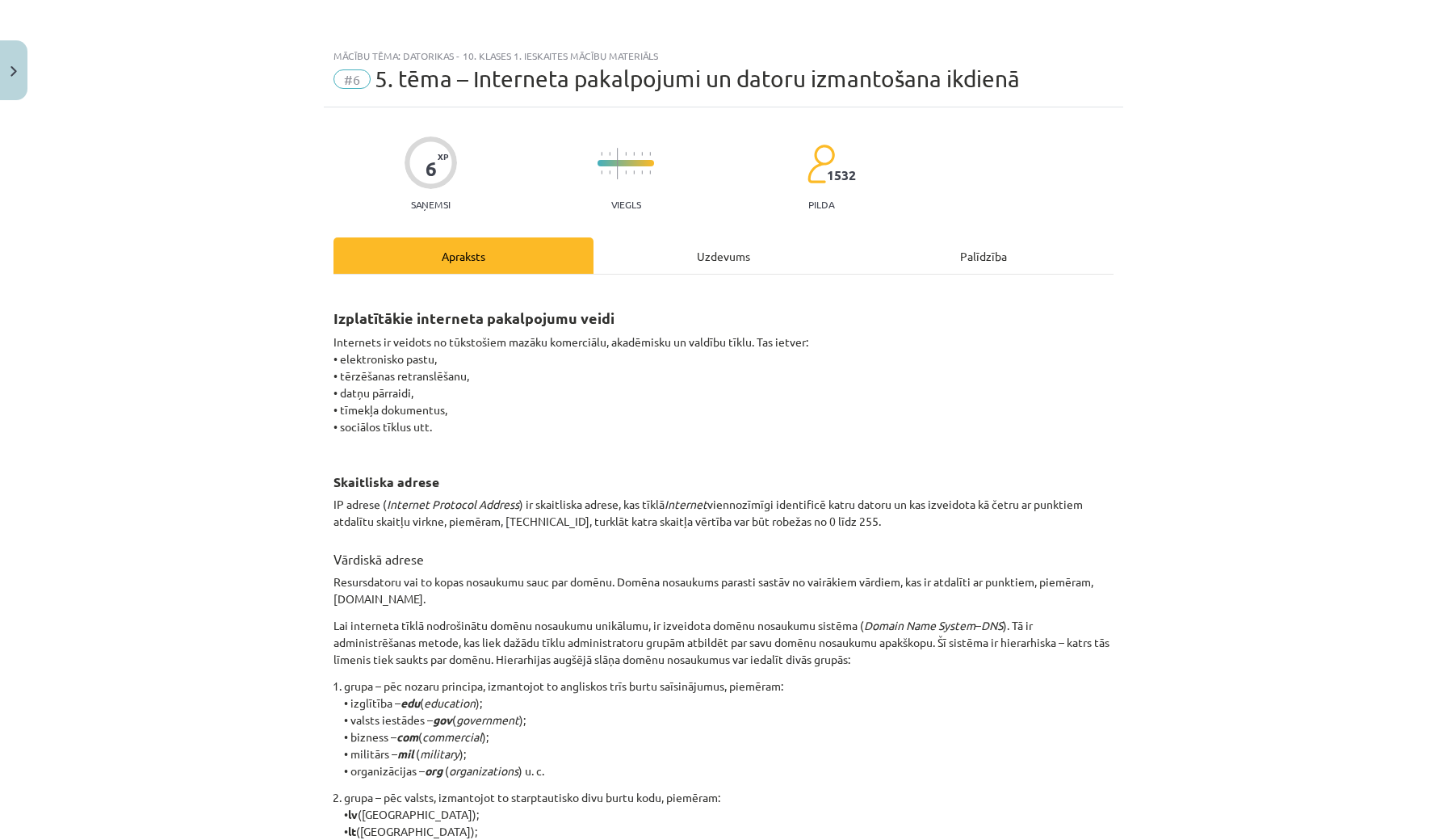
scroll to position [0, 0]
